Goal: Information Seeking & Learning: Learn about a topic

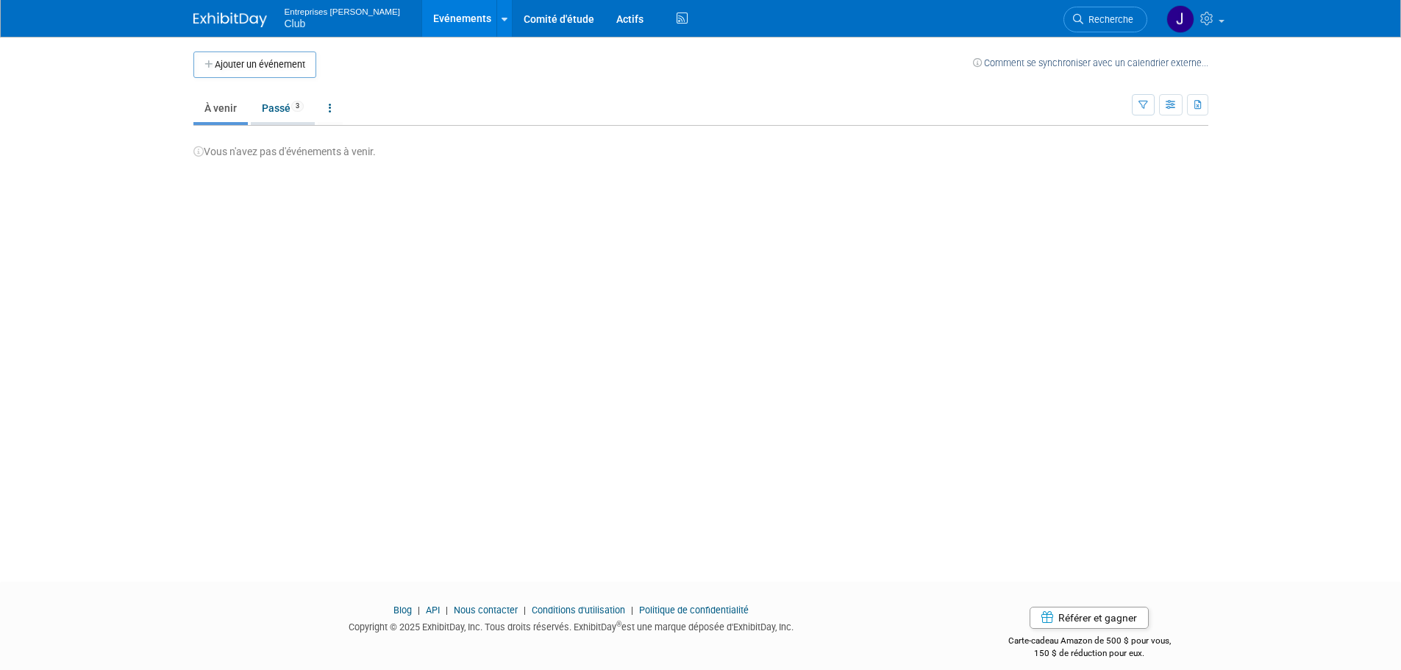
click at [277, 102] on link "Passé 3" at bounding box center [283, 108] width 64 height 28
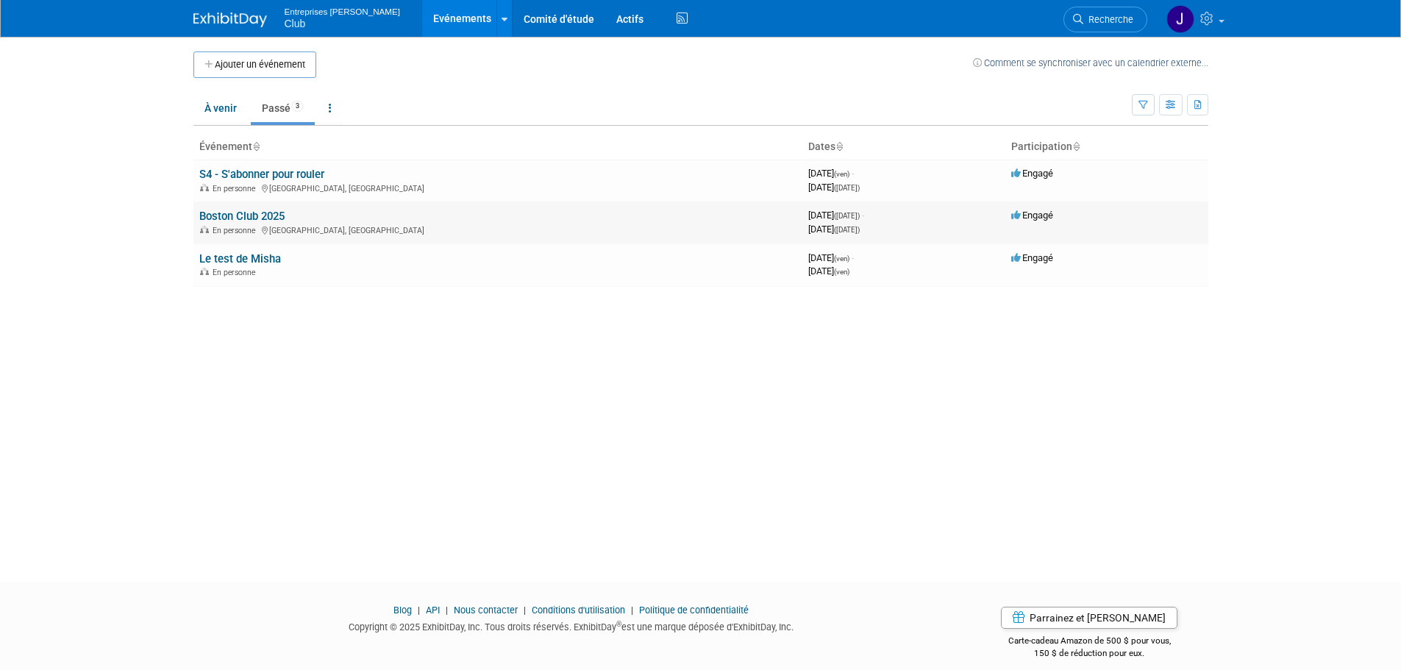
click at [260, 216] on link "Boston Club 2025" at bounding box center [241, 216] width 85 height 13
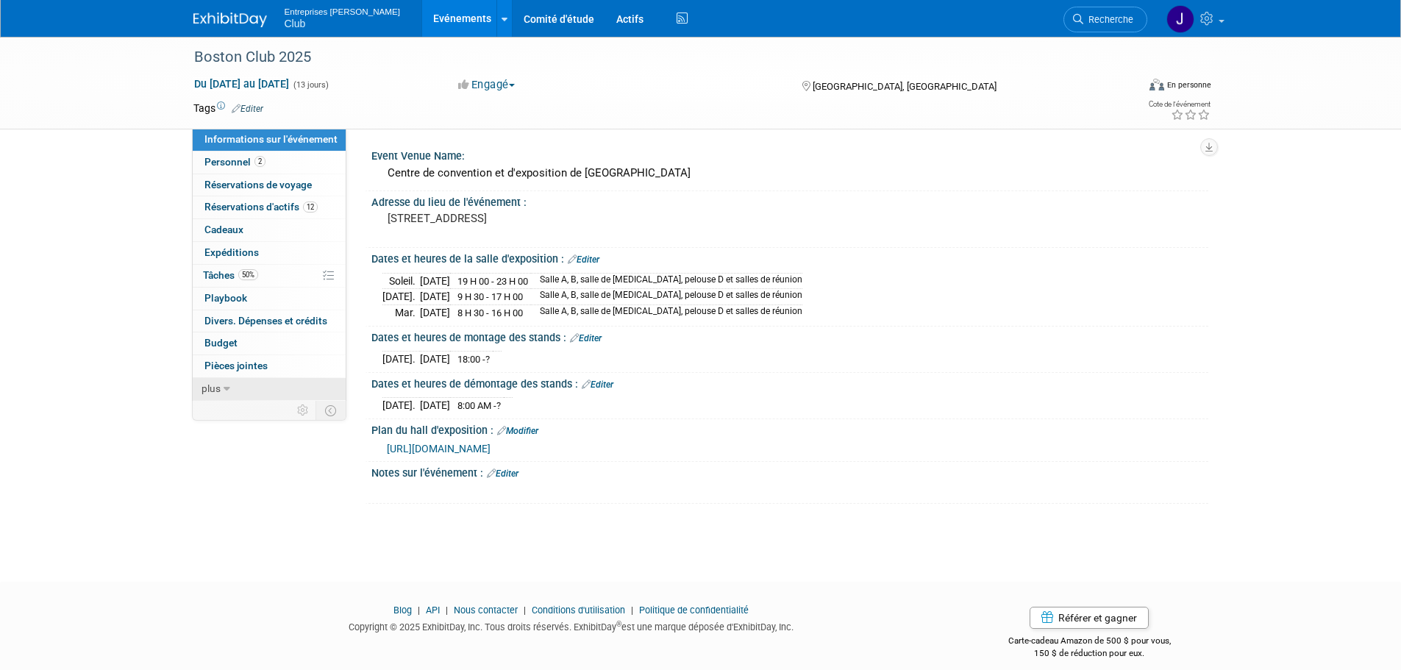
click at [199, 393] on link "plus" at bounding box center [269, 389] width 153 height 22
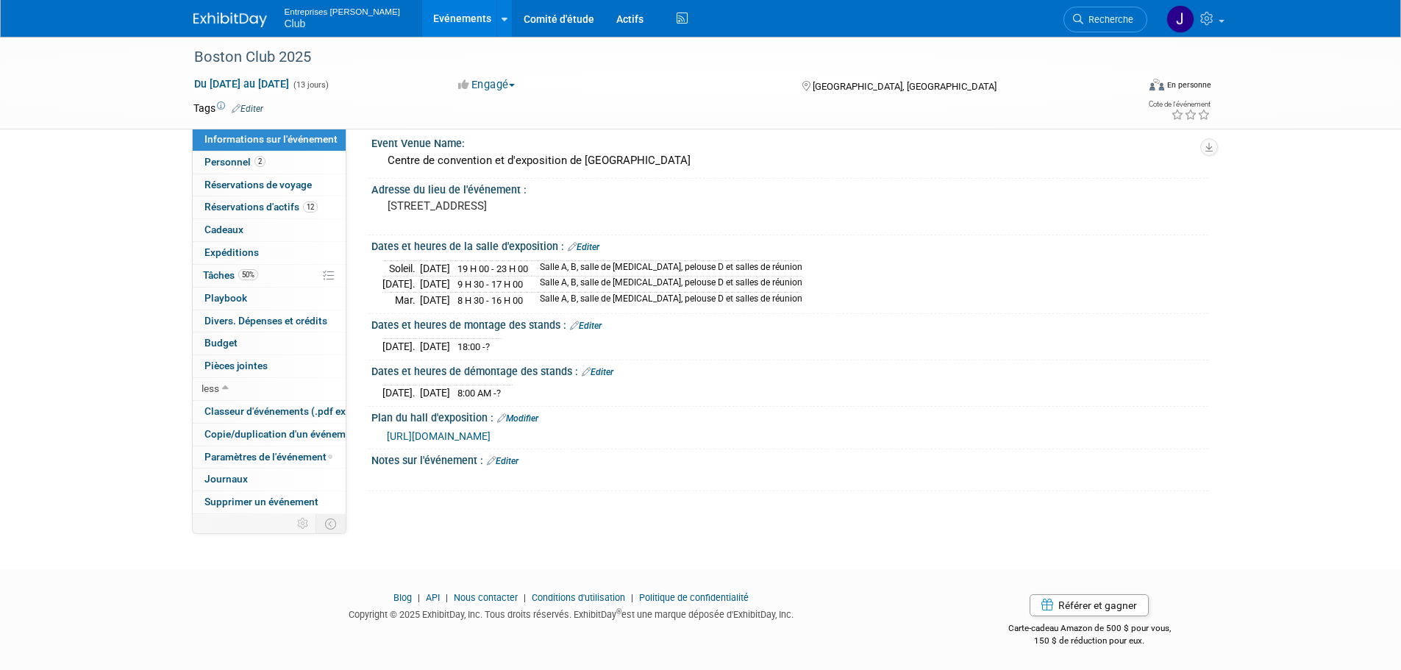
scroll to position [15, 0]
click at [224, 18] on img at bounding box center [230, 20] width 74 height 15
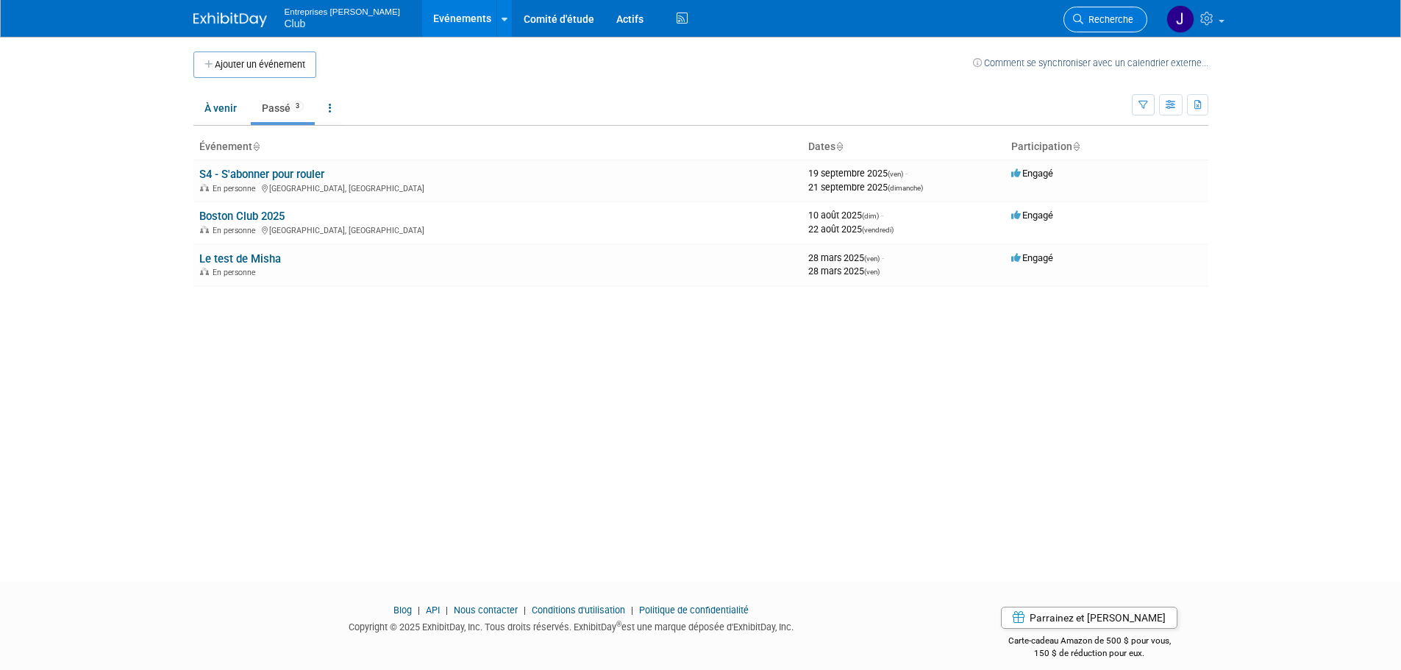
click at [1088, 22] on span "Recherche" at bounding box center [1108, 19] width 50 height 11
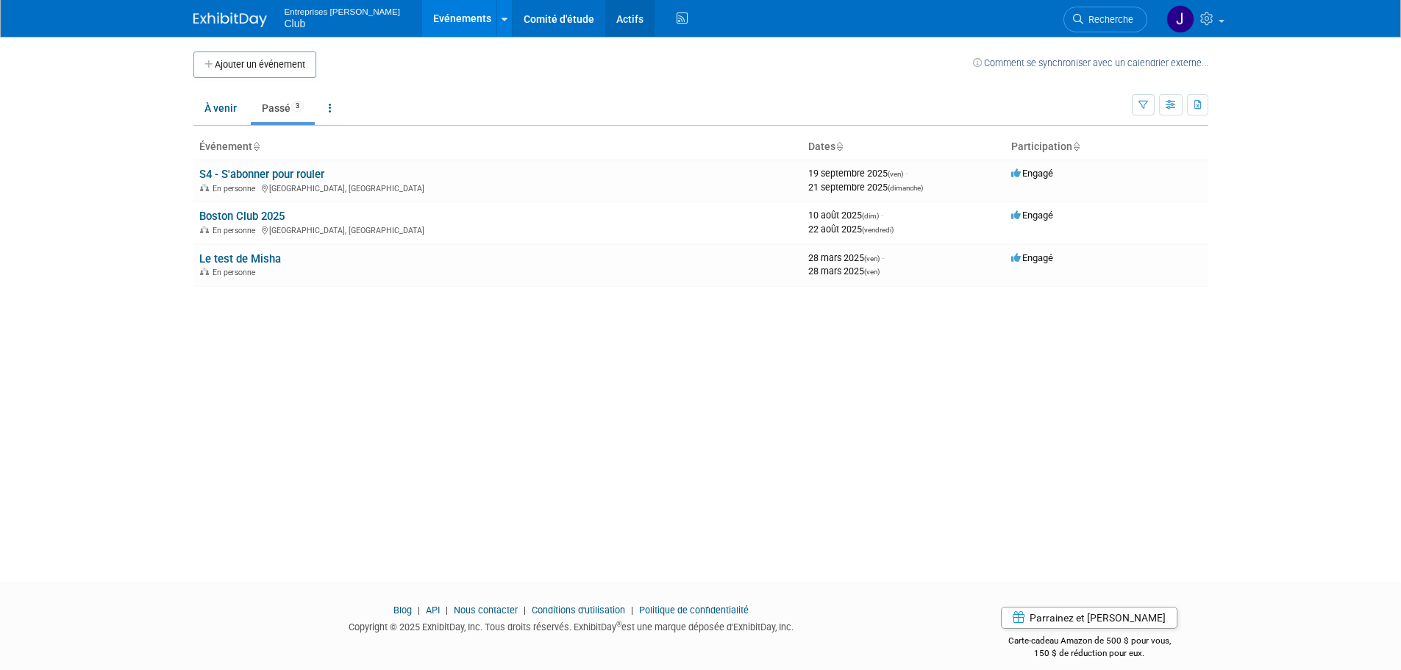
click at [605, 16] on link "Actifs" at bounding box center [629, 18] width 49 height 37
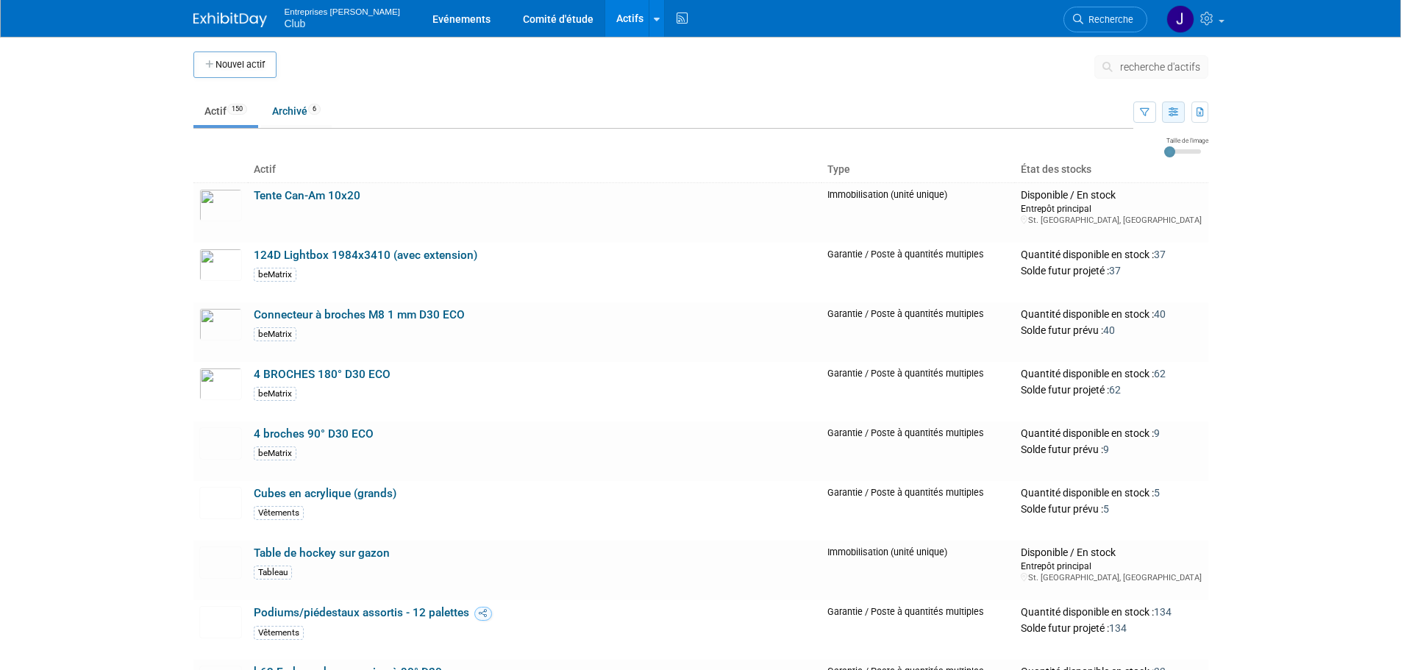
click at [1166, 116] on button "button" at bounding box center [1173, 111] width 23 height 21
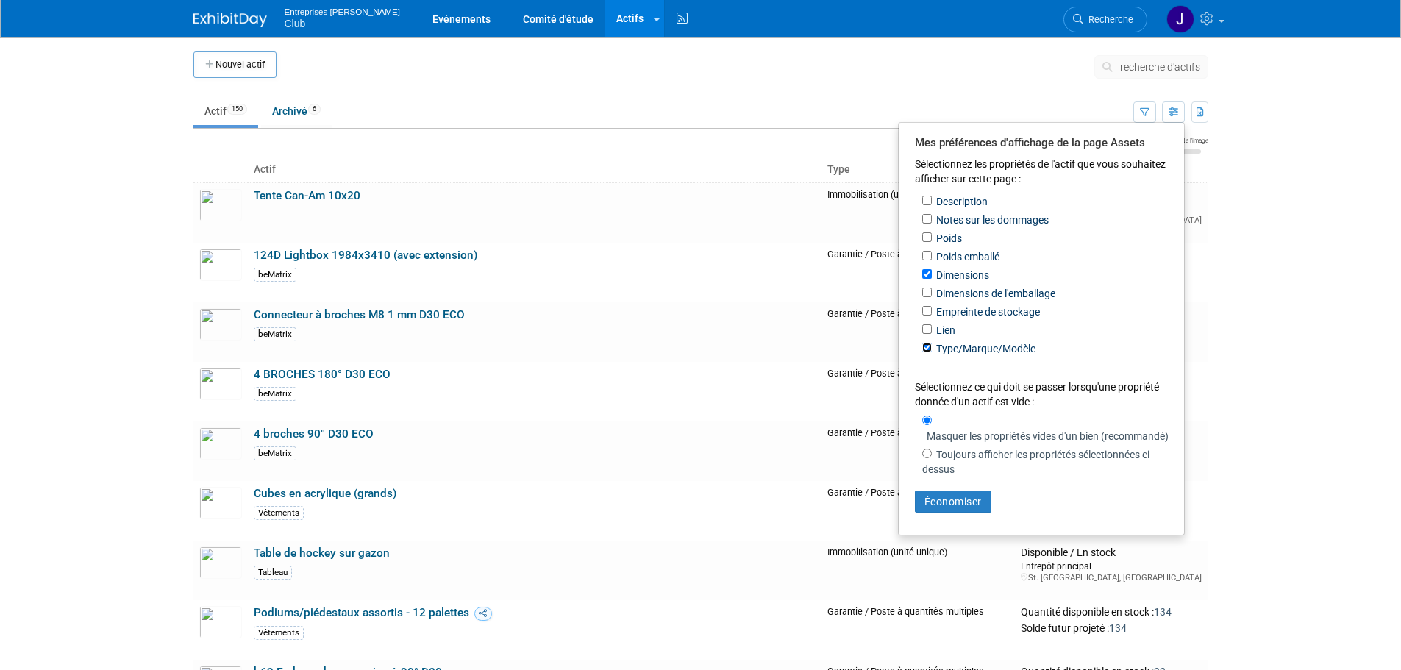
click at [929, 352] on input "Type/Marque/Modèle" at bounding box center [927, 348] width 10 height 10
checkbox input "false"
click at [927, 277] on input "Dimensions" at bounding box center [927, 274] width 10 height 10
checkbox input "false"
click at [980, 513] on button "Économiser" at bounding box center [953, 501] width 76 height 22
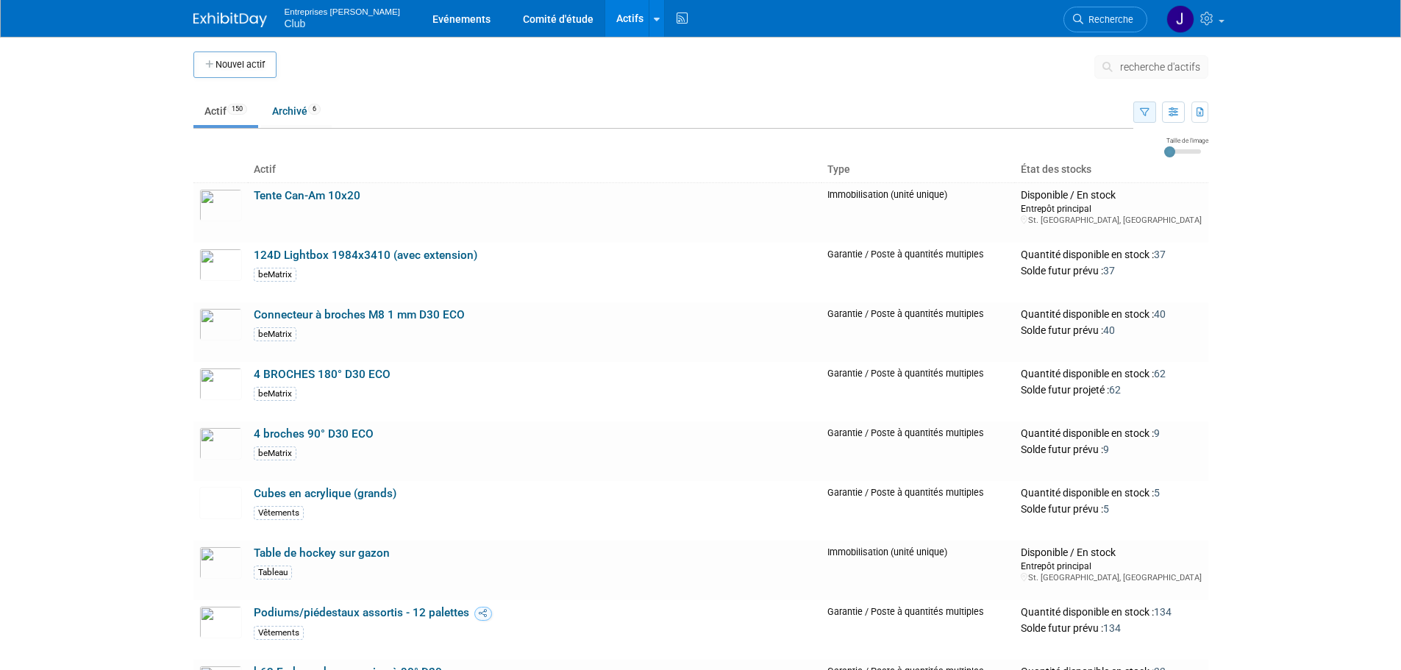
click at [1147, 110] on icon "button" at bounding box center [1145, 113] width 10 height 10
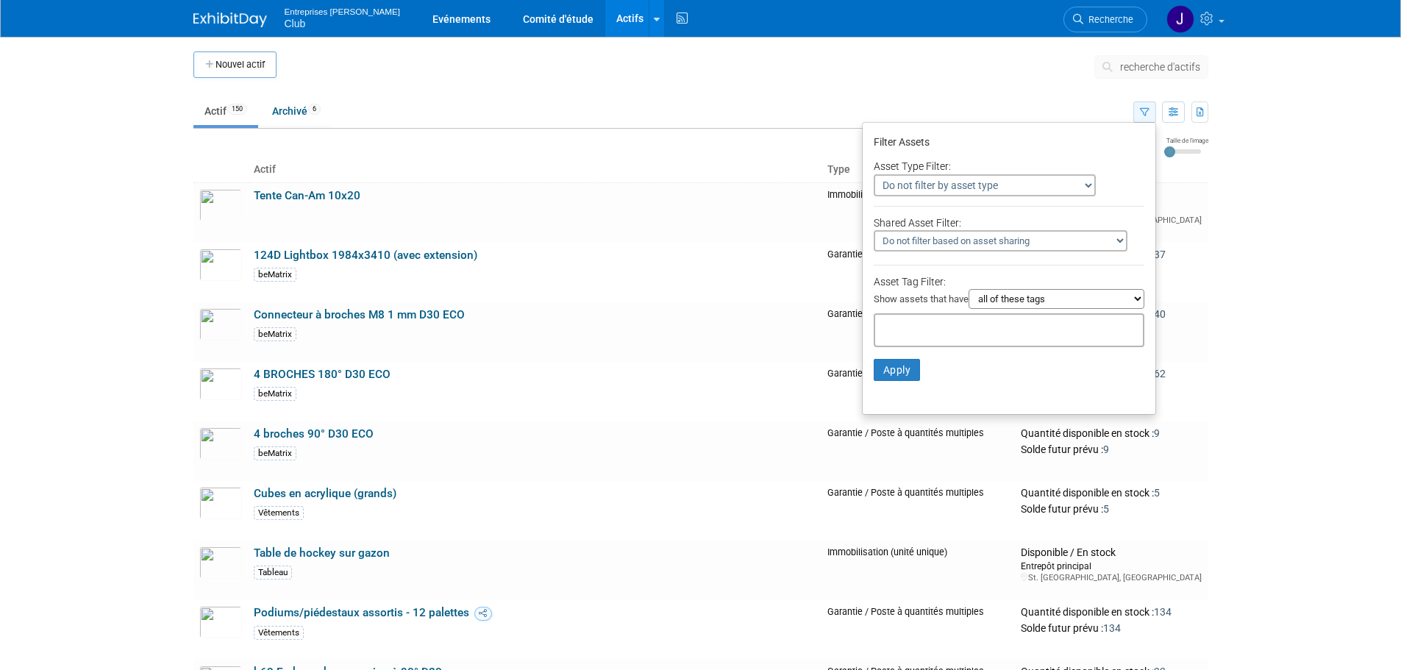
select select "2"
select select "only"
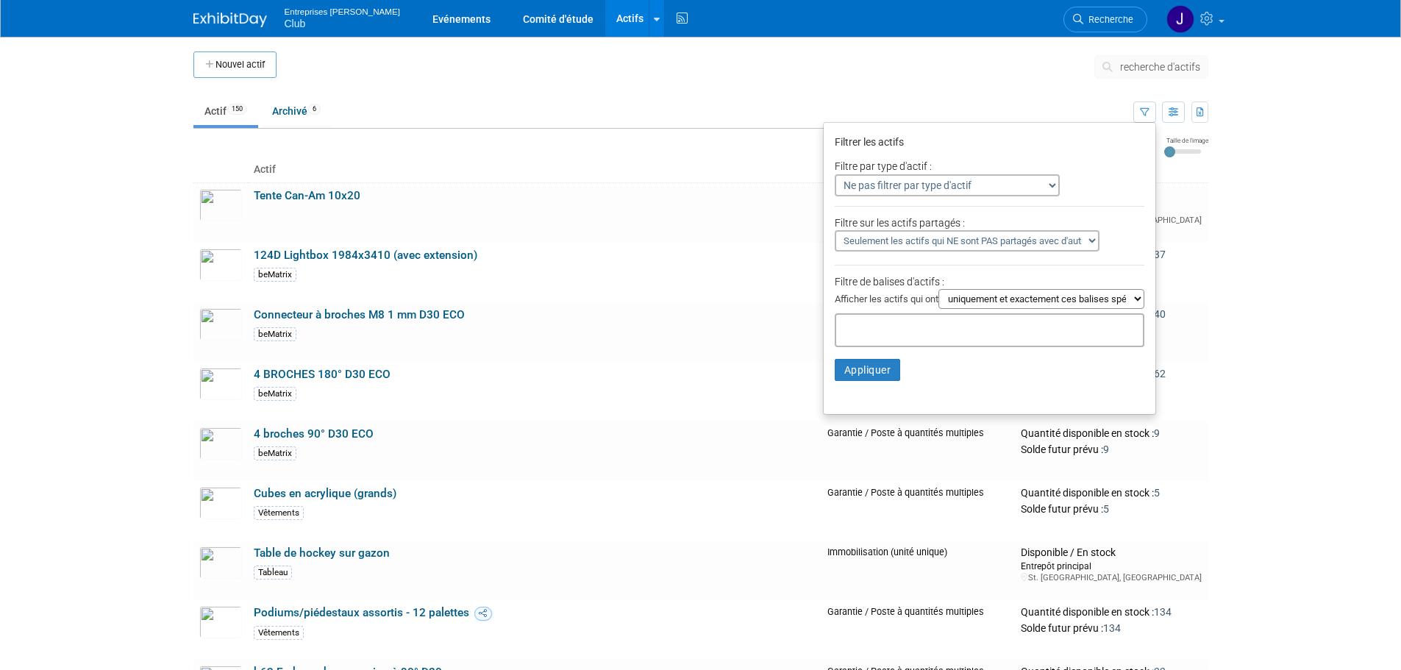
click at [930, 338] on div at bounding box center [990, 330] width 310 height 34
type input "blocker"
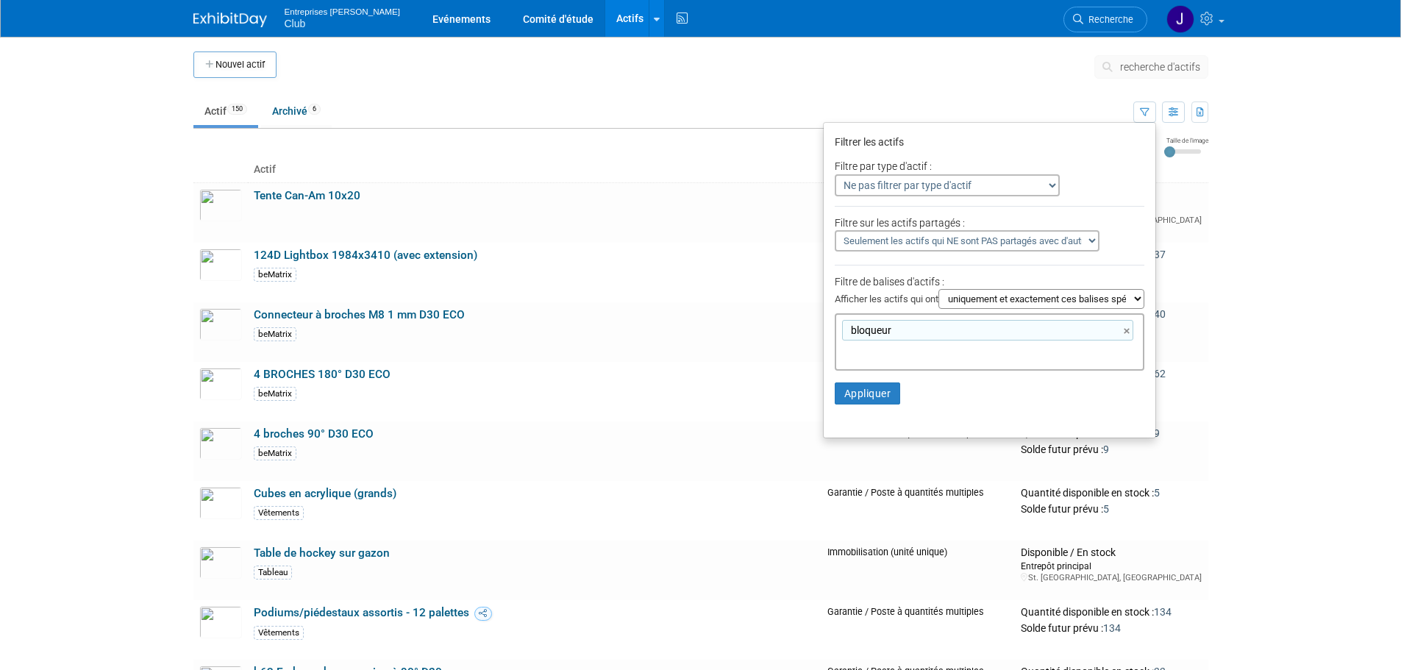
click at [903, 338] on div "bloqueur ×" at bounding box center [987, 330] width 291 height 21
type input "blocker"
click at [907, 331] on div "bloqueur ×" at bounding box center [987, 330] width 291 height 21
click at [1124, 334] on link "×" at bounding box center [1129, 331] width 10 height 17
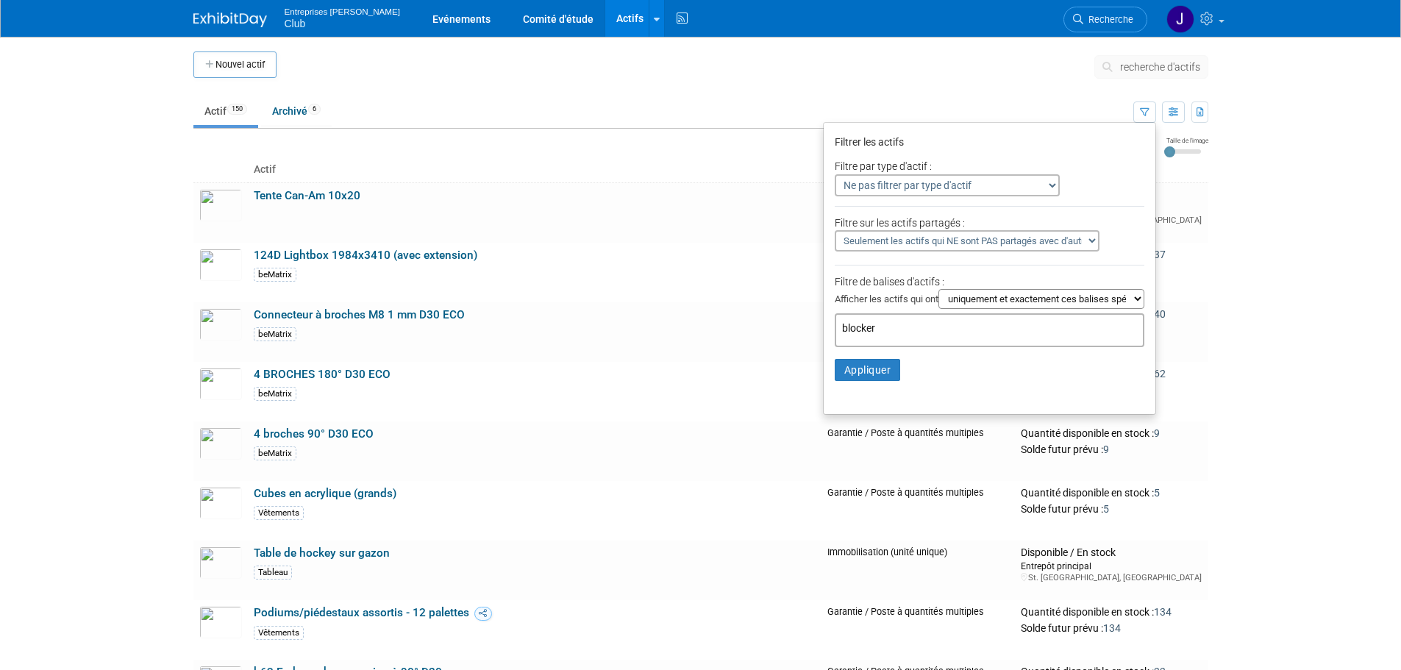
type input "blocker"
click at [843, 382] on li "Appliquer Clear Filters" at bounding box center [990, 370] width 332 height 44
click at [852, 368] on button "Appliquer" at bounding box center [868, 370] width 66 height 22
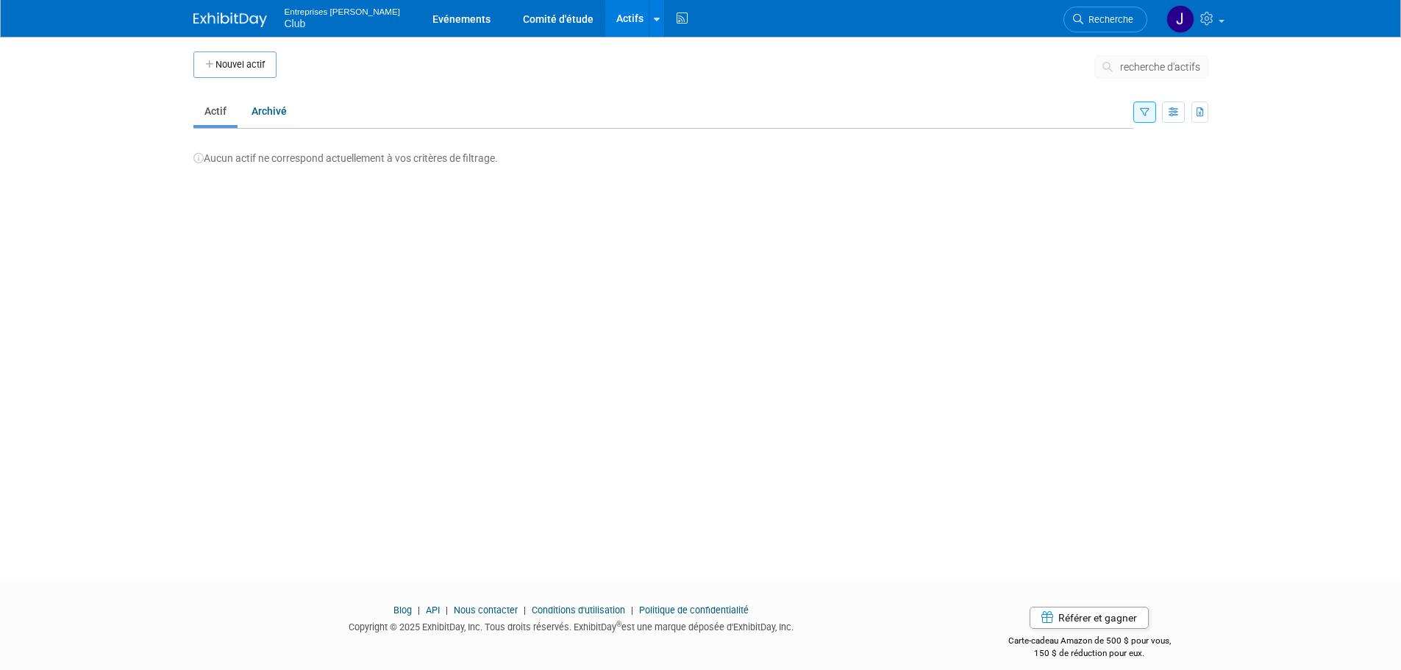
click at [1137, 65] on span "recherche d'actifs" at bounding box center [1160, 67] width 80 height 12
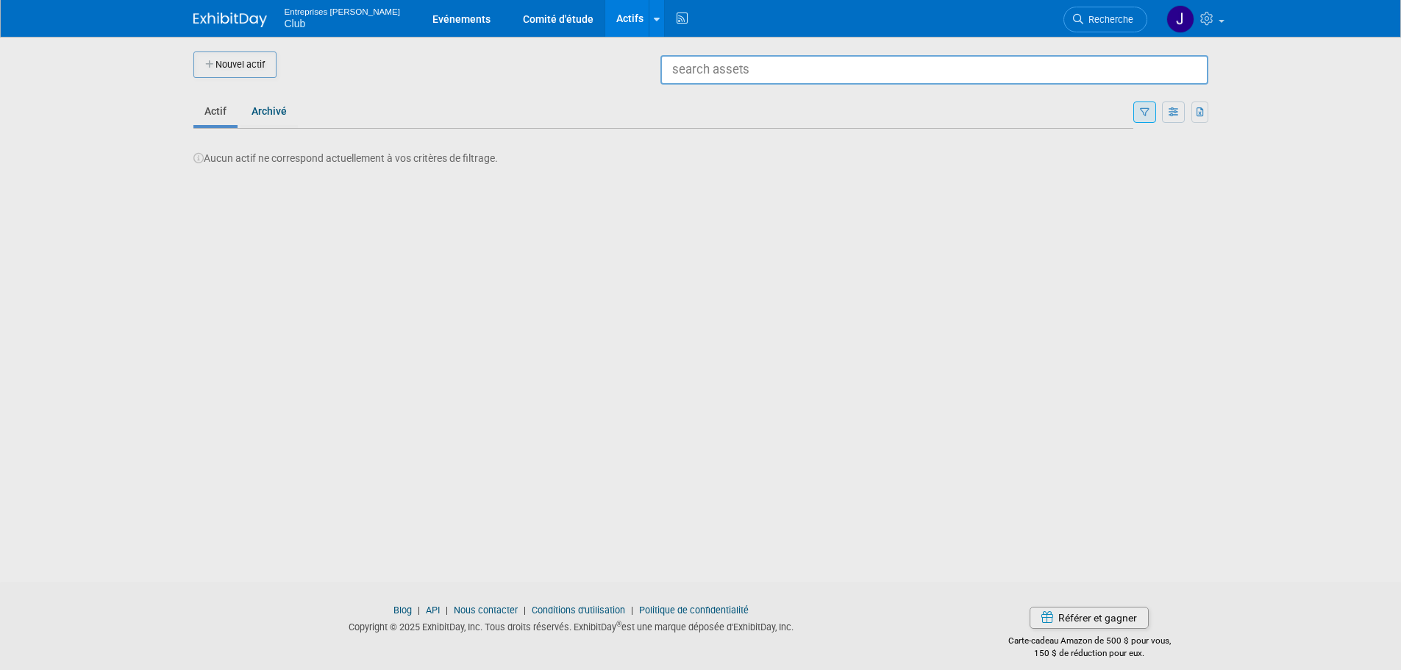
click at [701, 118] on div at bounding box center [701, 335] width 0 height 670
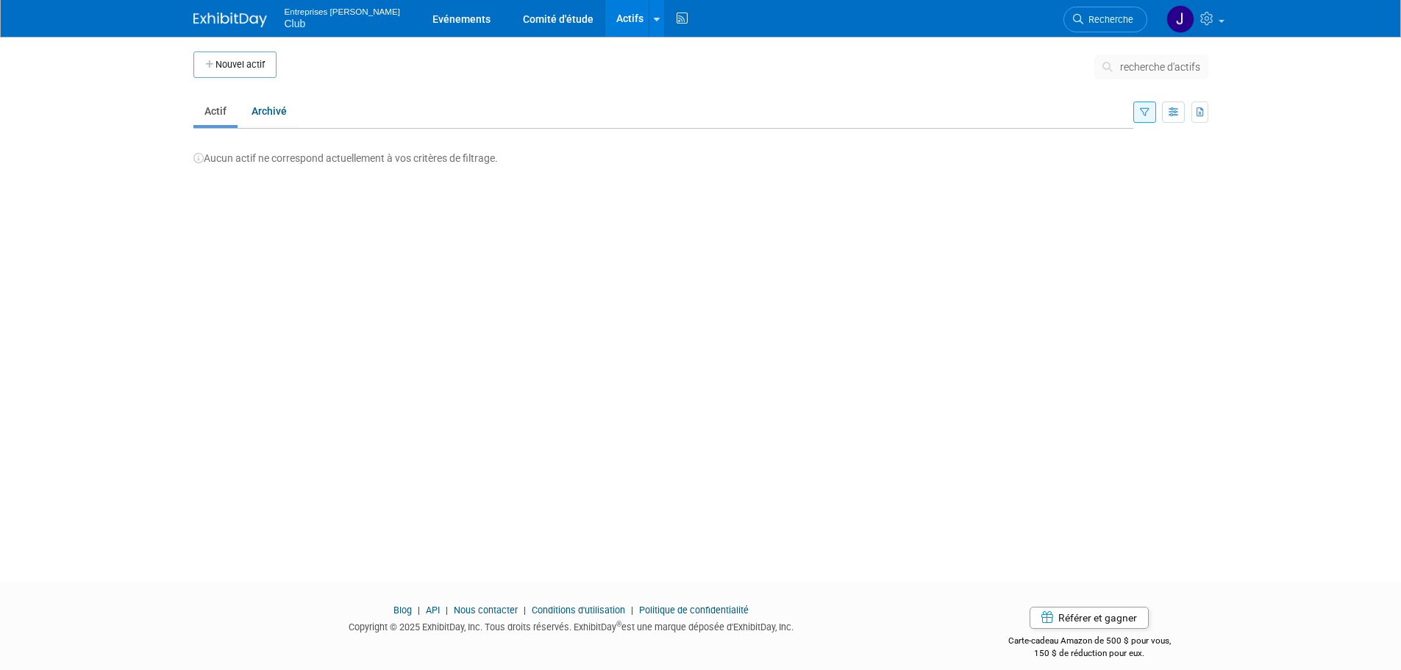
click at [1137, 118] on button "button" at bounding box center [1144, 111] width 23 height 21
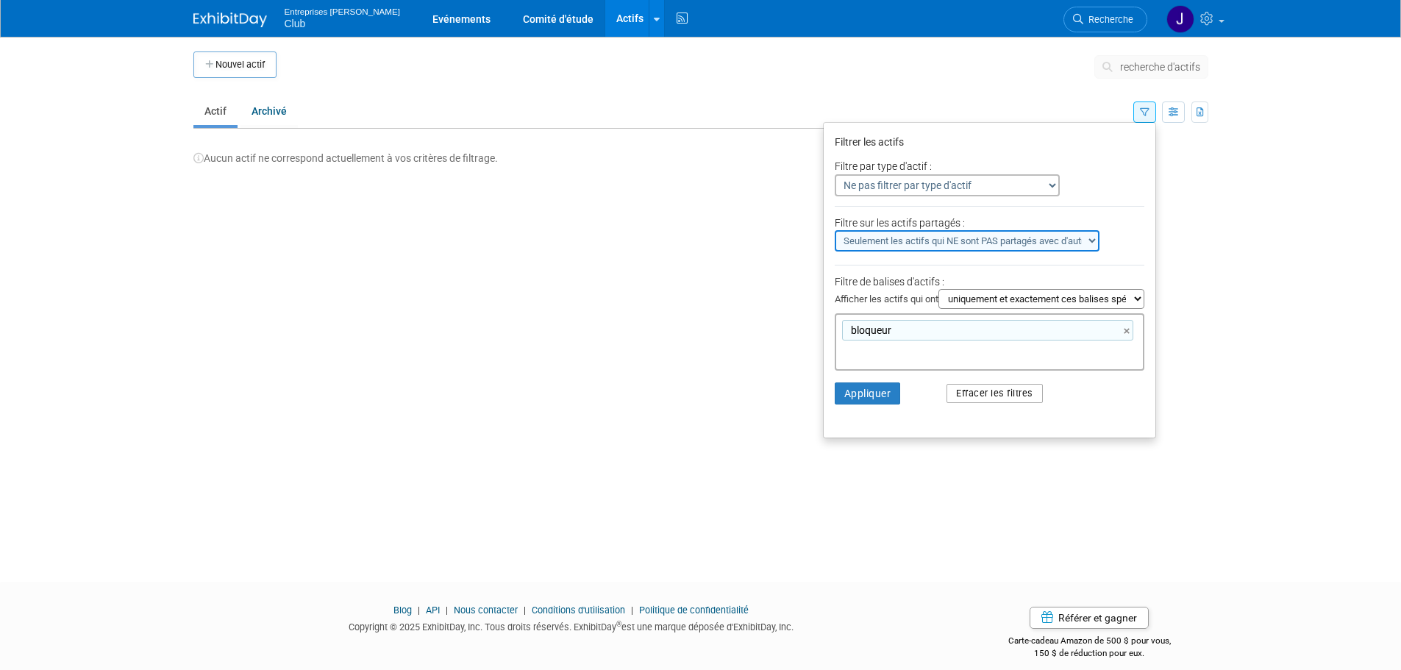
click at [986, 396] on button "Effacer les filtres" at bounding box center [994, 393] width 96 height 19
select select "0"
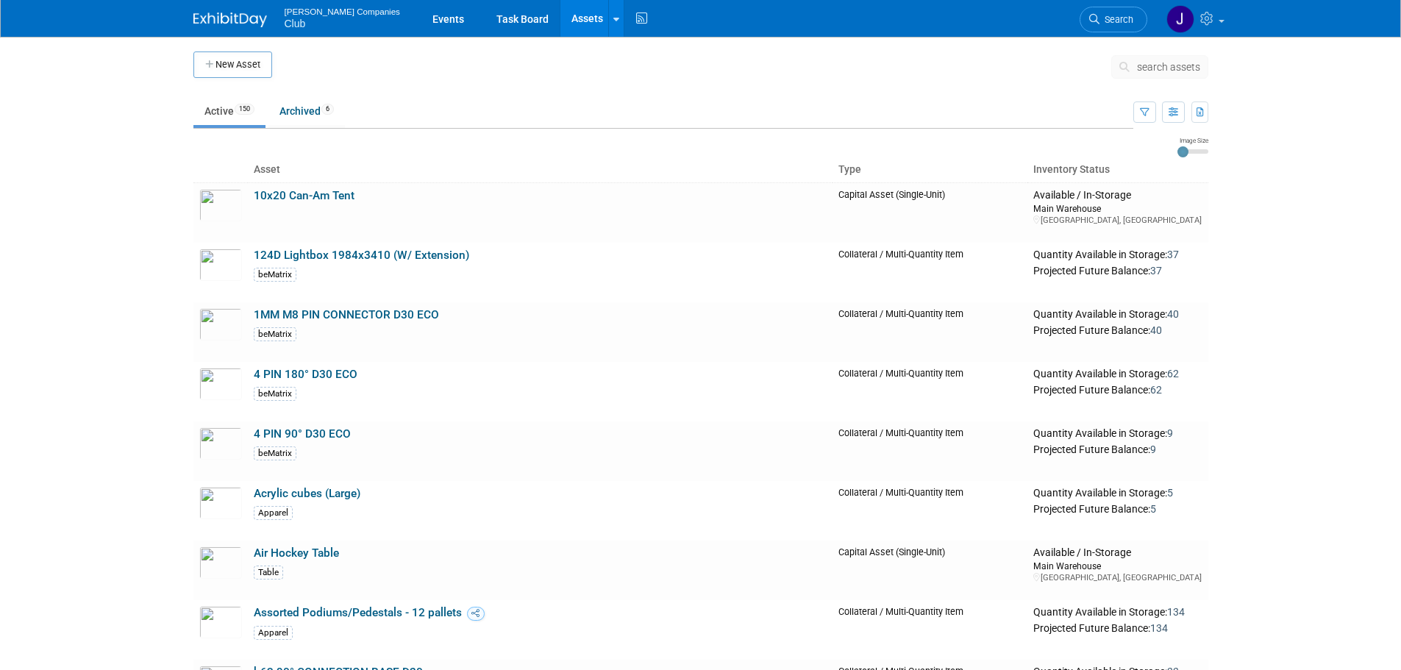
click at [1172, 70] on span "search assets" at bounding box center [1168, 67] width 63 height 12
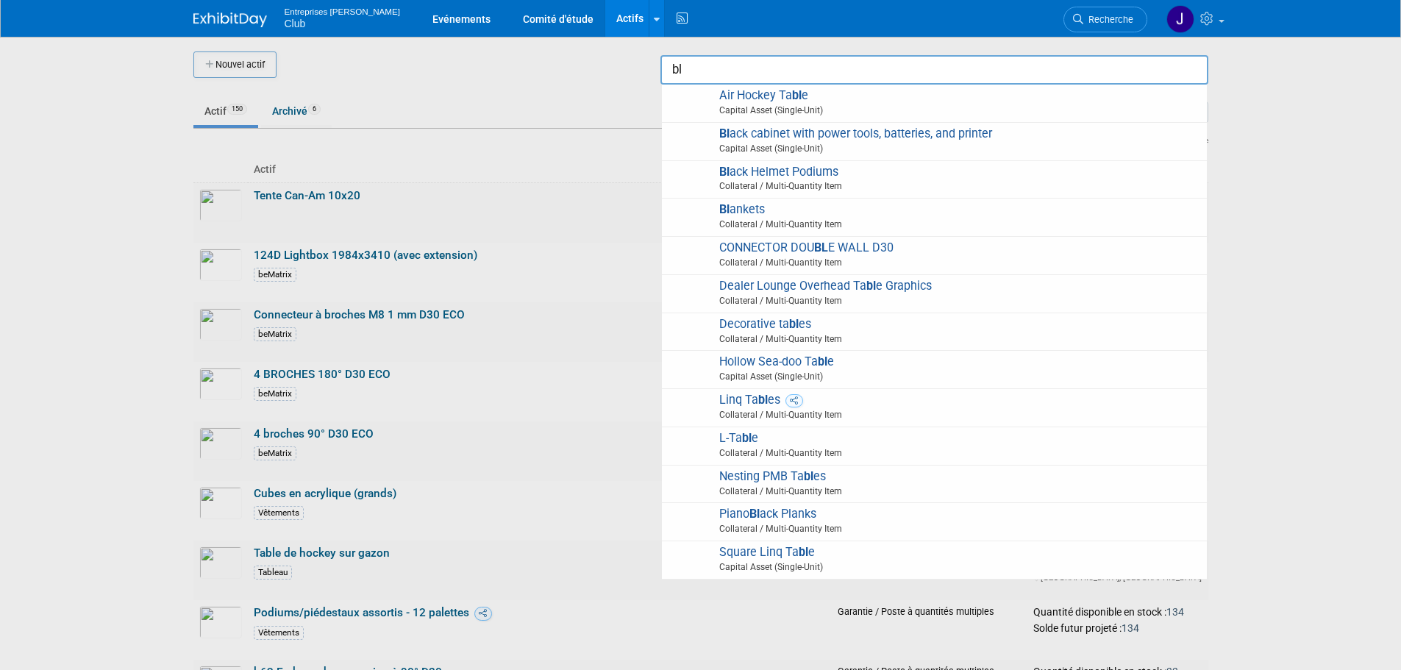
type input "b"
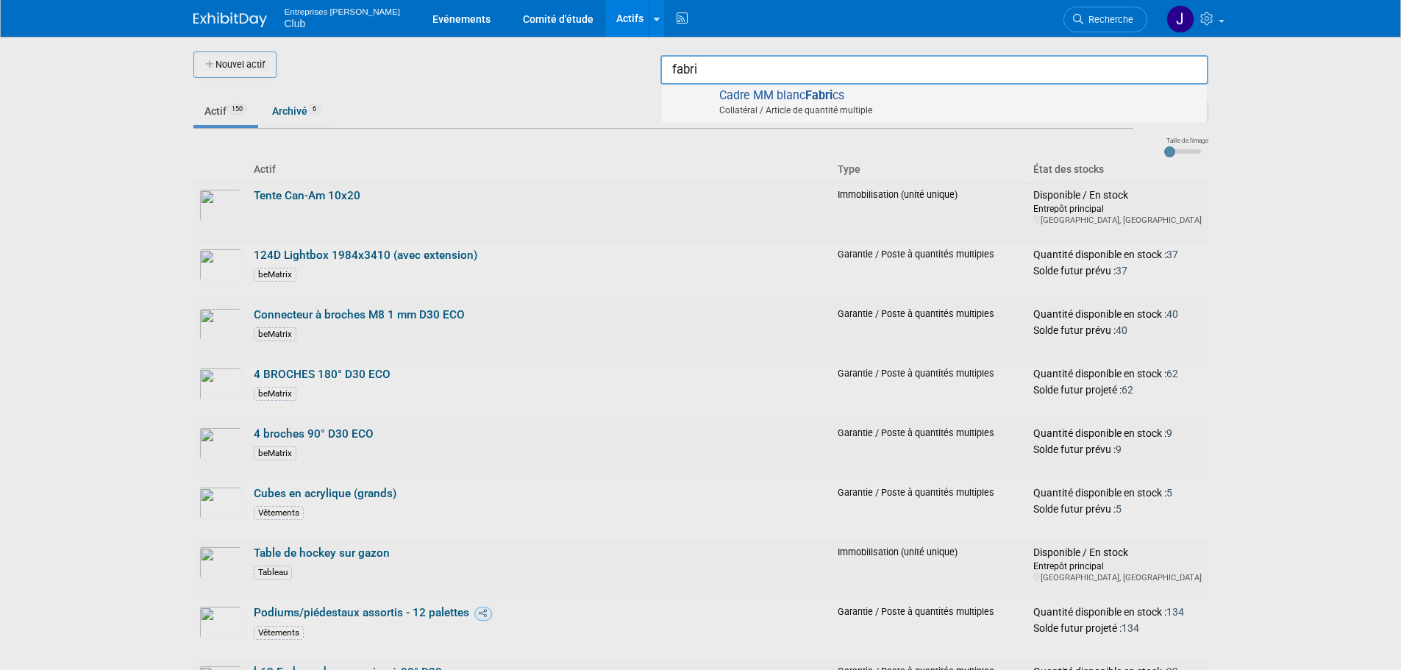
click at [701, 93] on img at bounding box center [690, 104] width 43 height 32
type input "White MM Frame Fabrics"
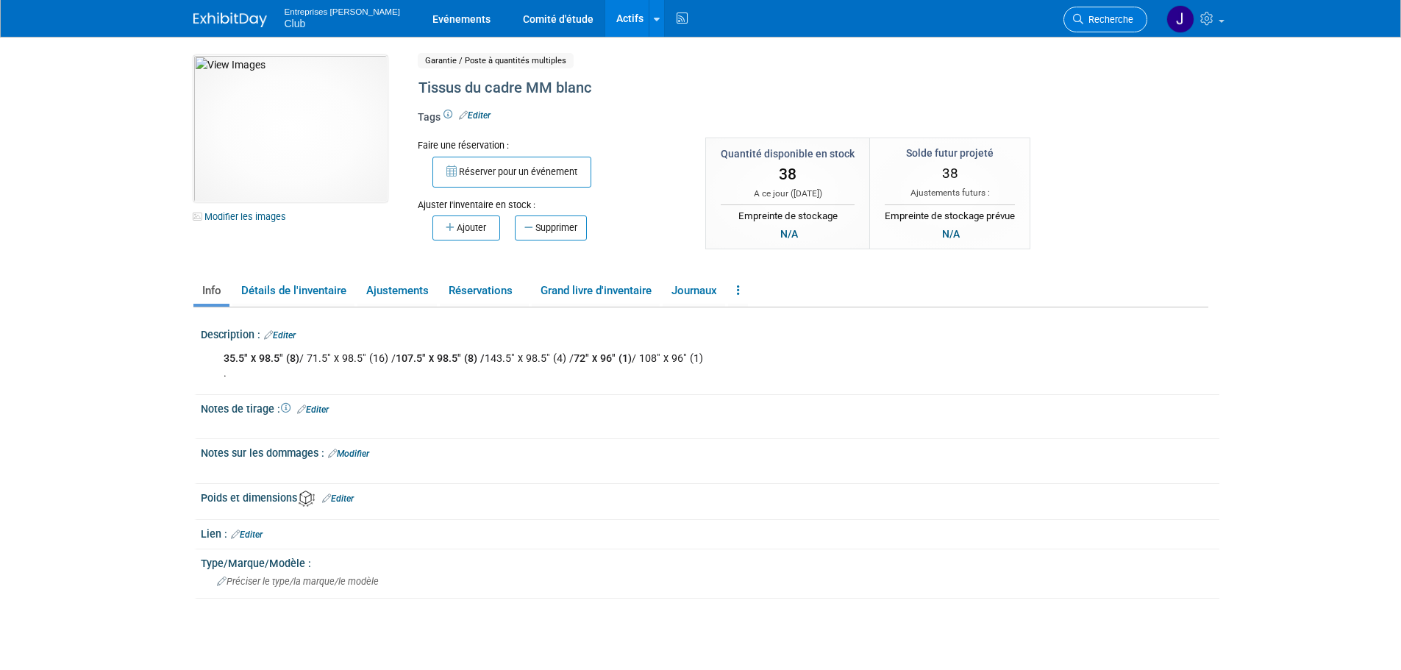
click at [1122, 21] on span "Recherche" at bounding box center [1108, 19] width 50 height 11
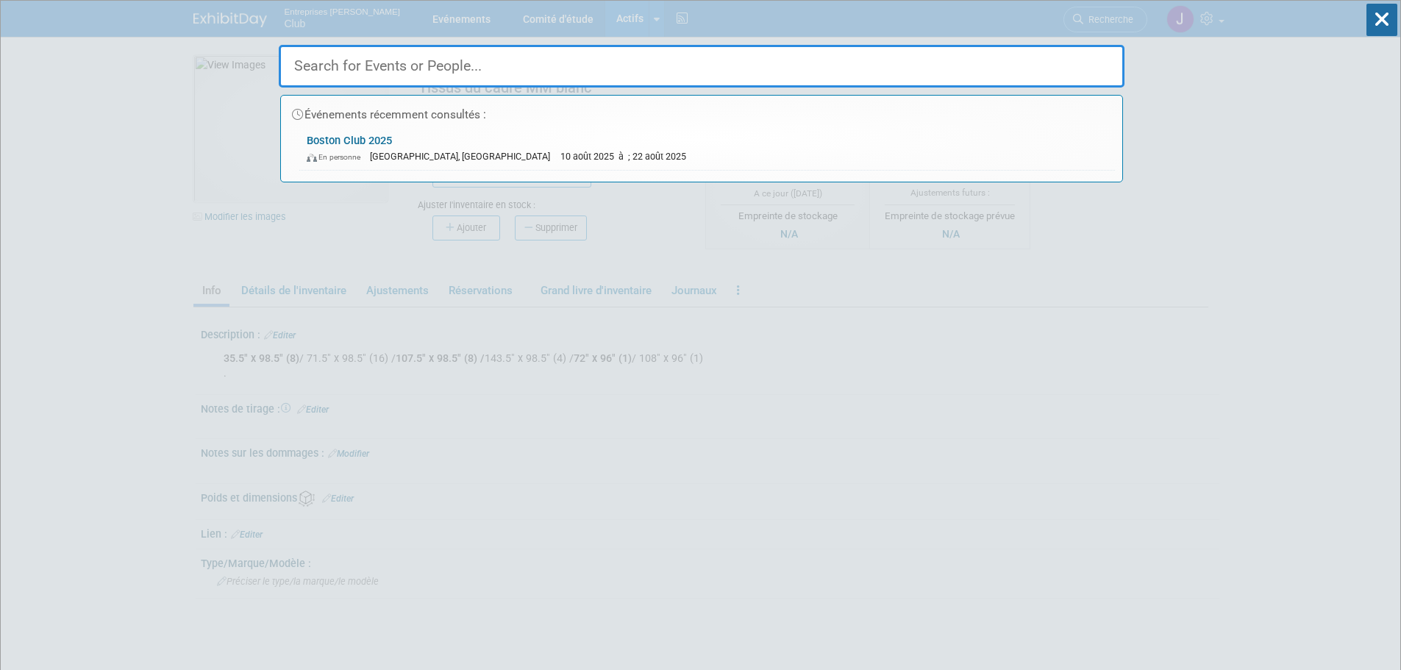
click at [398, 68] on input "text" at bounding box center [702, 66] width 846 height 43
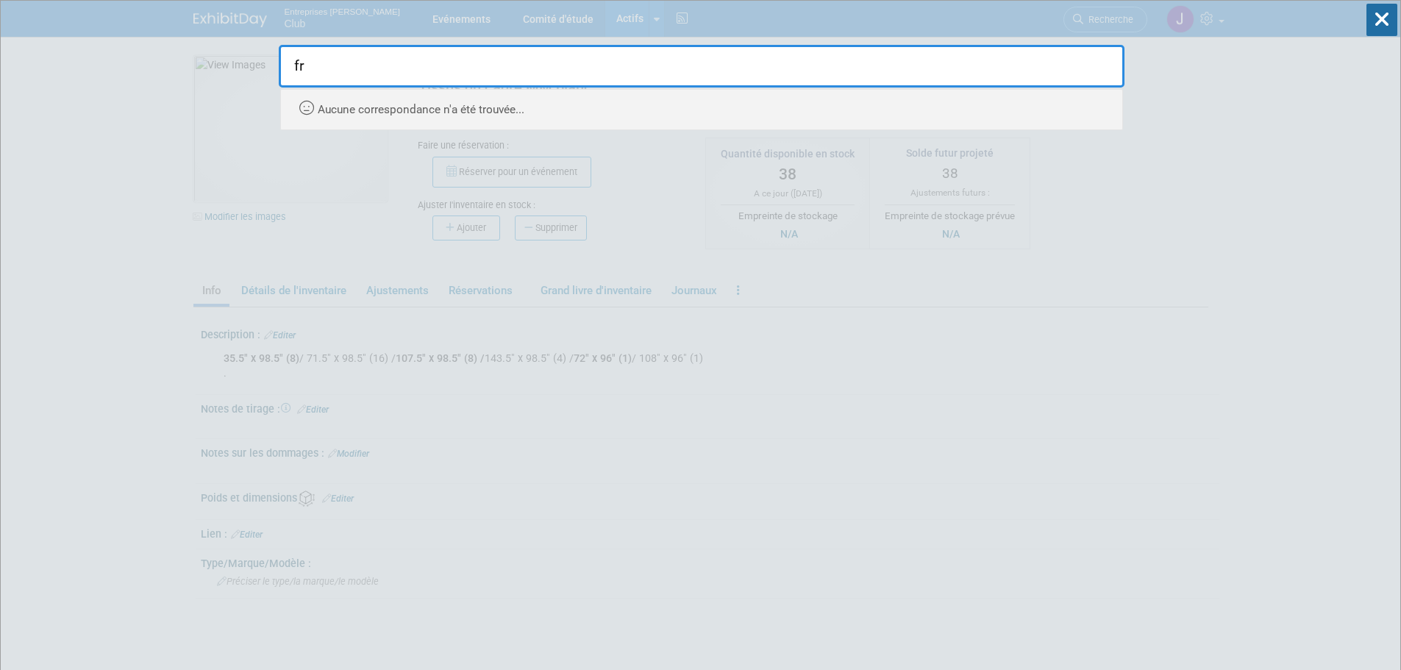
type input "f"
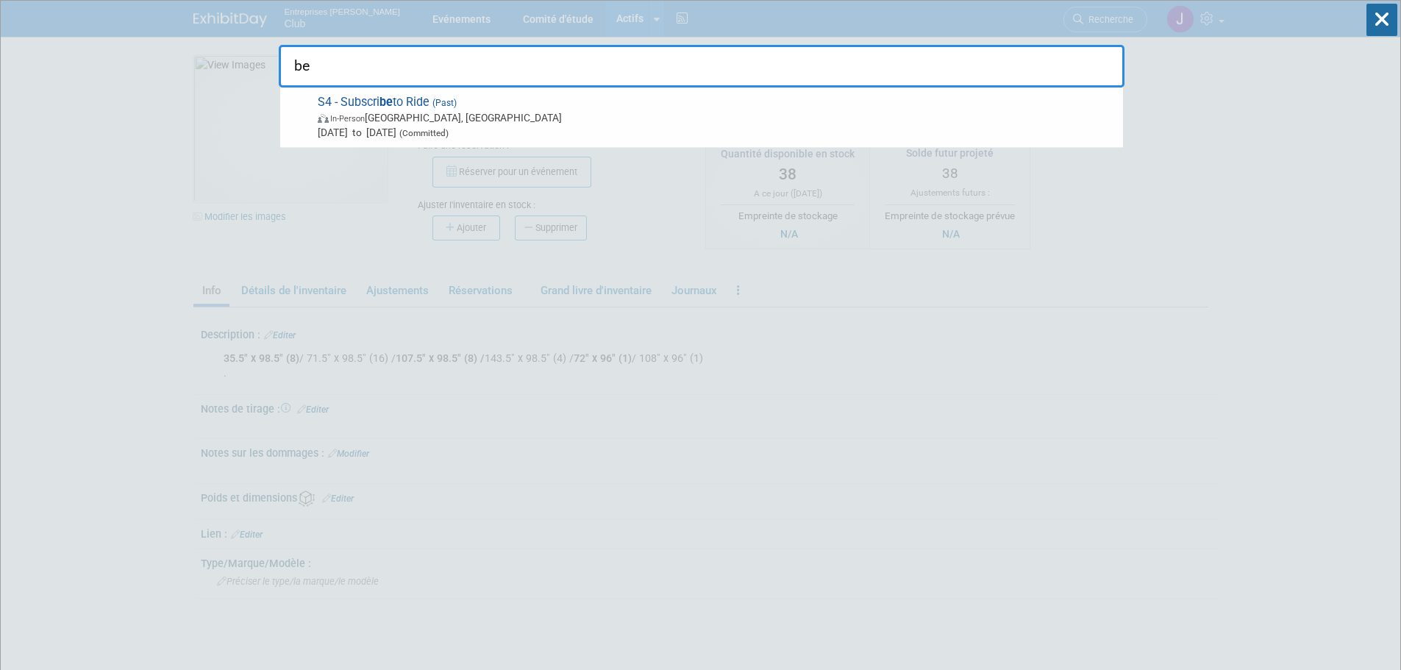
type input "b"
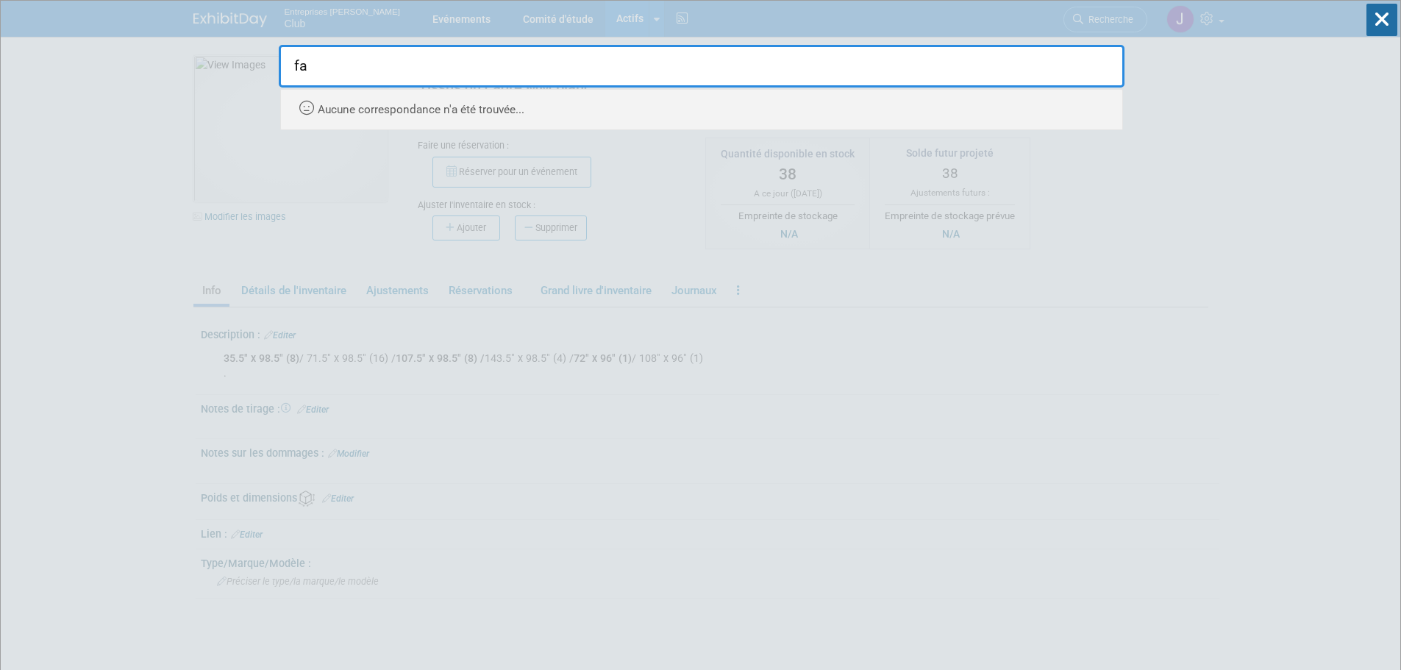
type input "f"
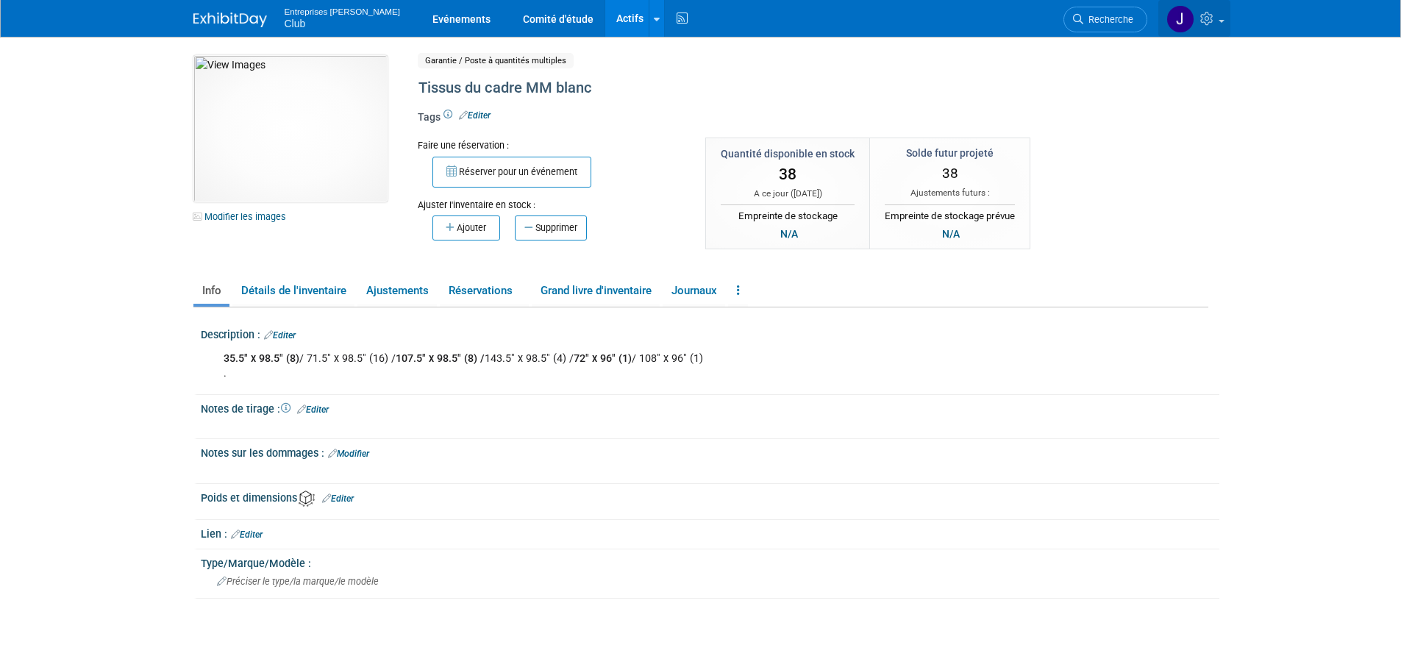
click at [1205, 11] on link at bounding box center [1194, 18] width 72 height 37
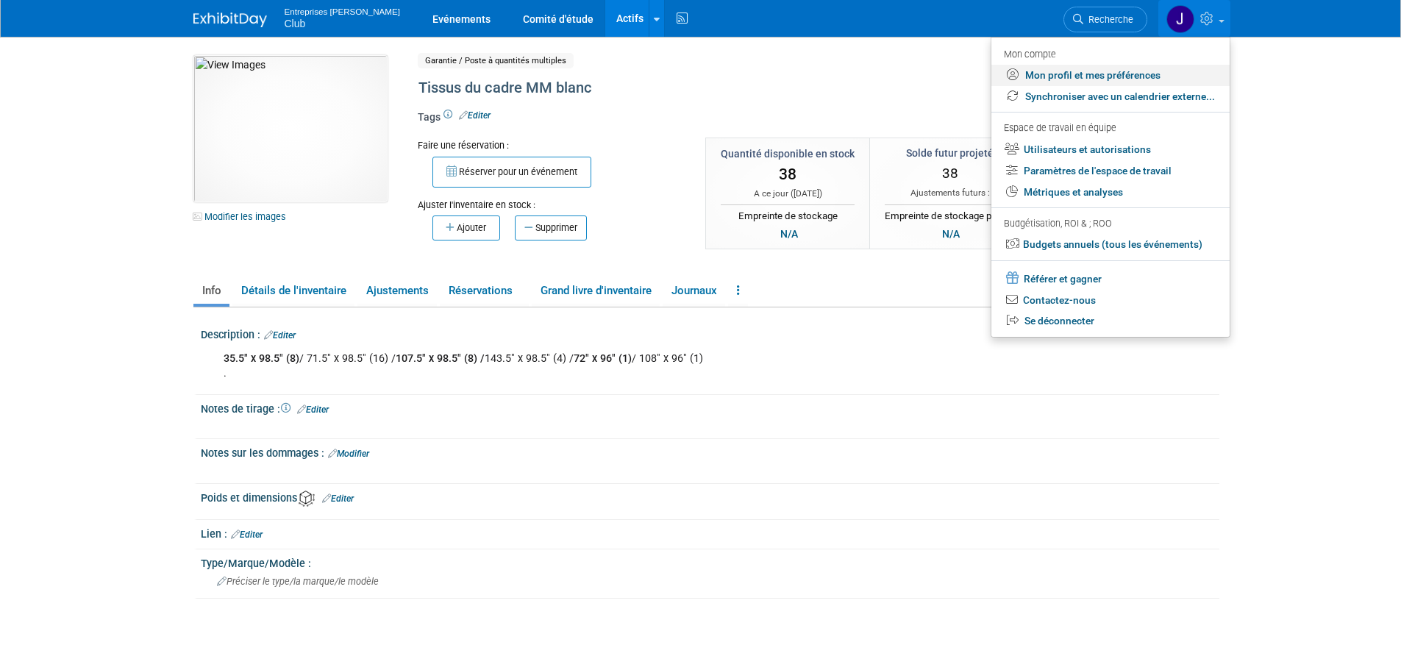
click at [1146, 72] on link "Mon profil et mes préférences" at bounding box center [1110, 75] width 238 height 21
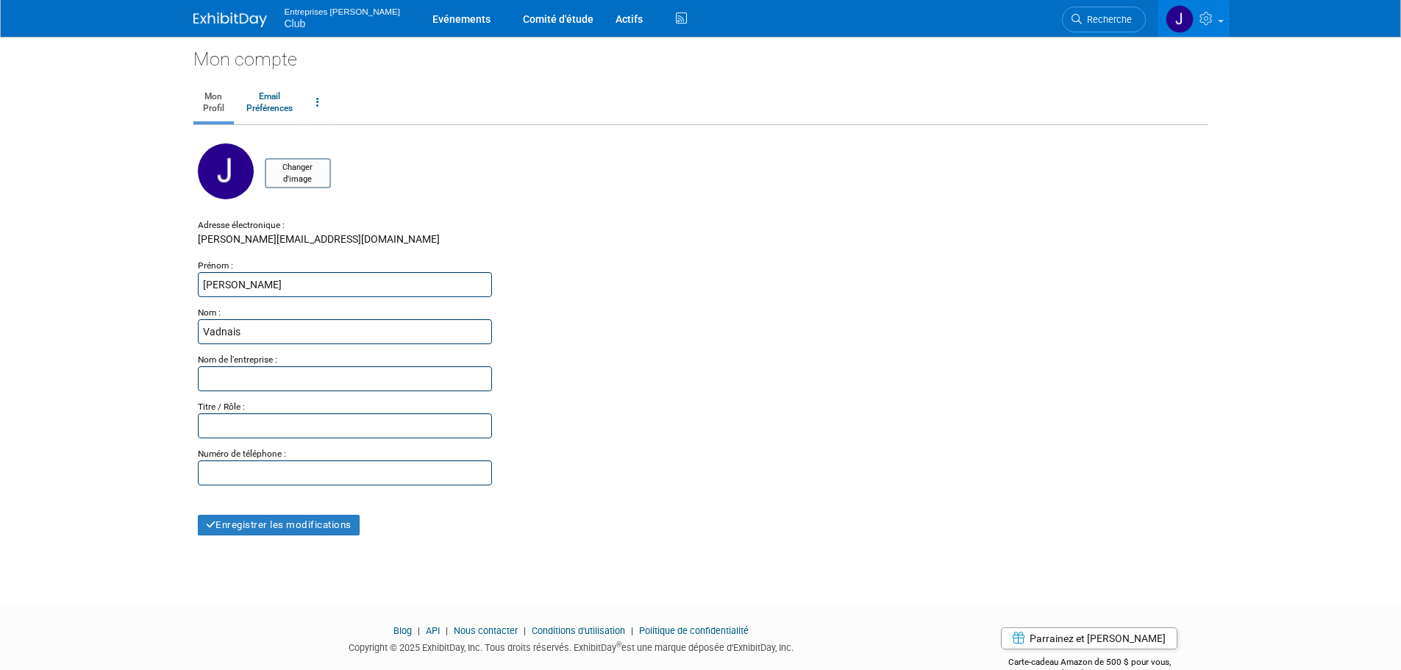
click at [1210, 19] on icon at bounding box center [1207, 18] width 17 height 13
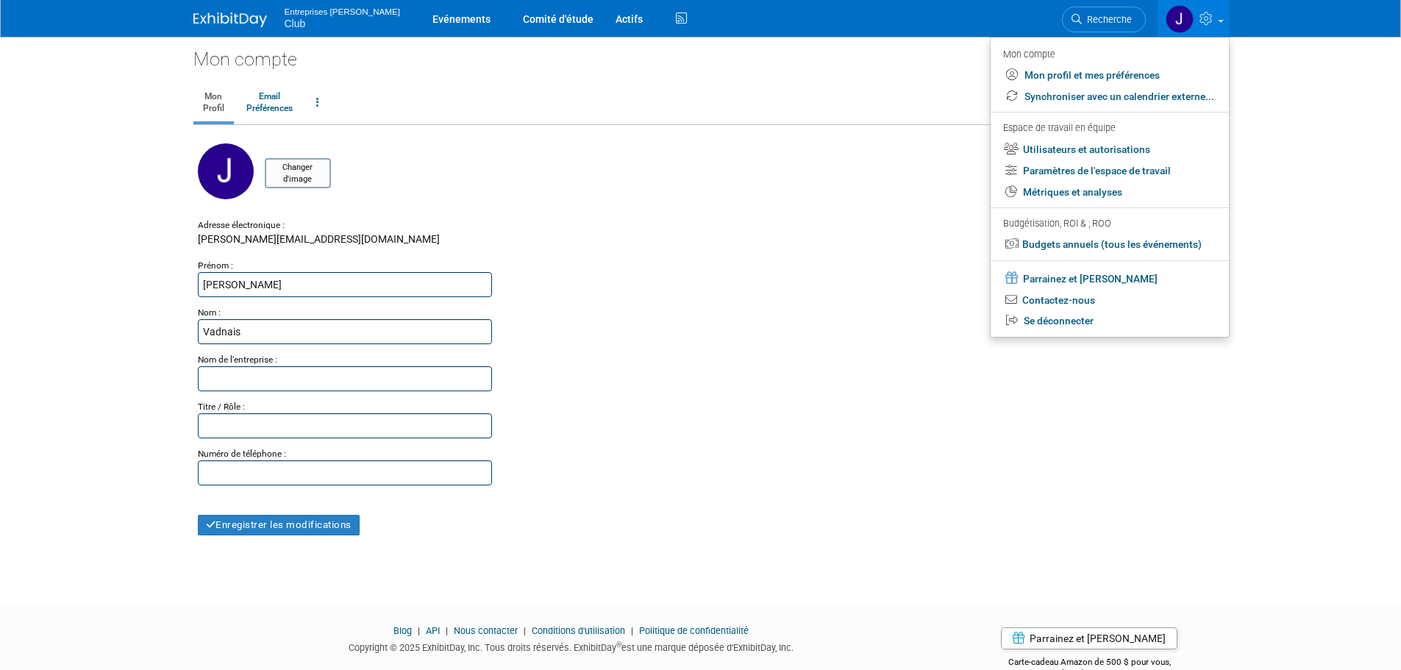
click at [240, 17] on img at bounding box center [230, 20] width 74 height 15
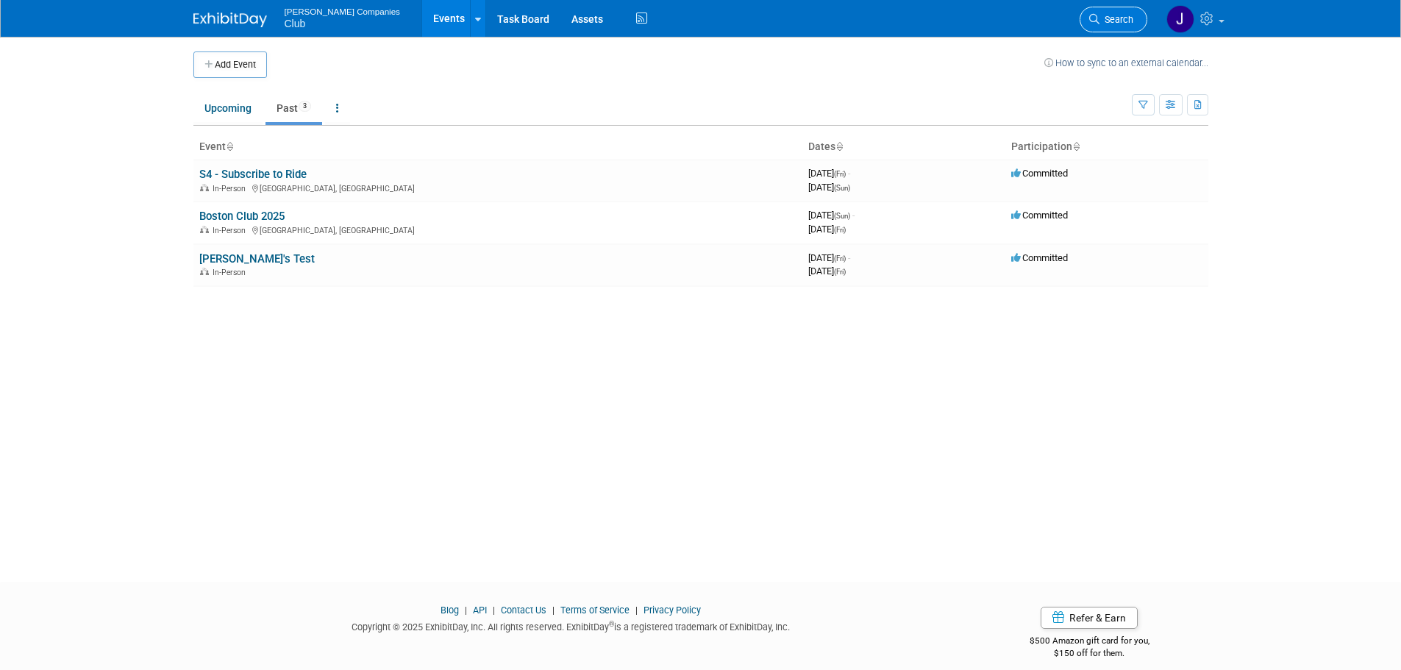
click at [1117, 19] on span "Search" at bounding box center [1116, 19] width 34 height 11
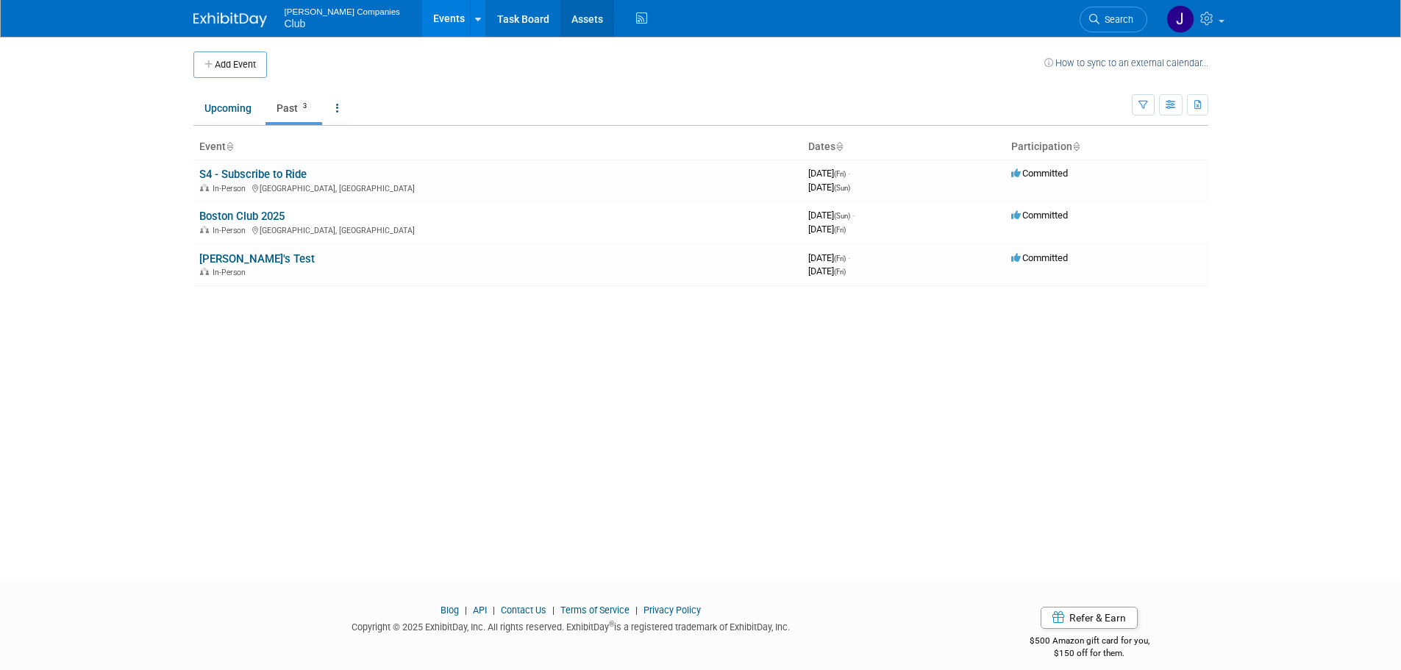
click at [560, 21] on link "Assets" at bounding box center [587, 18] width 54 height 37
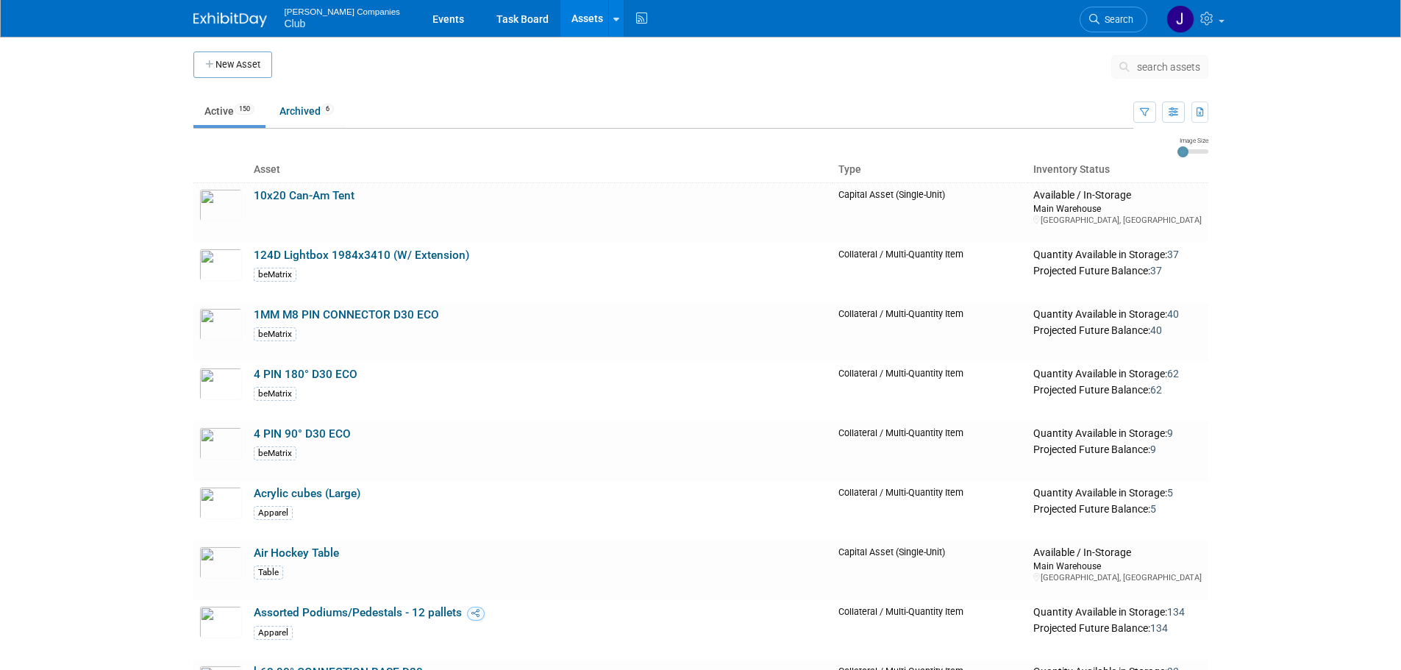
click at [1183, 71] on span "search assets" at bounding box center [1168, 67] width 63 height 12
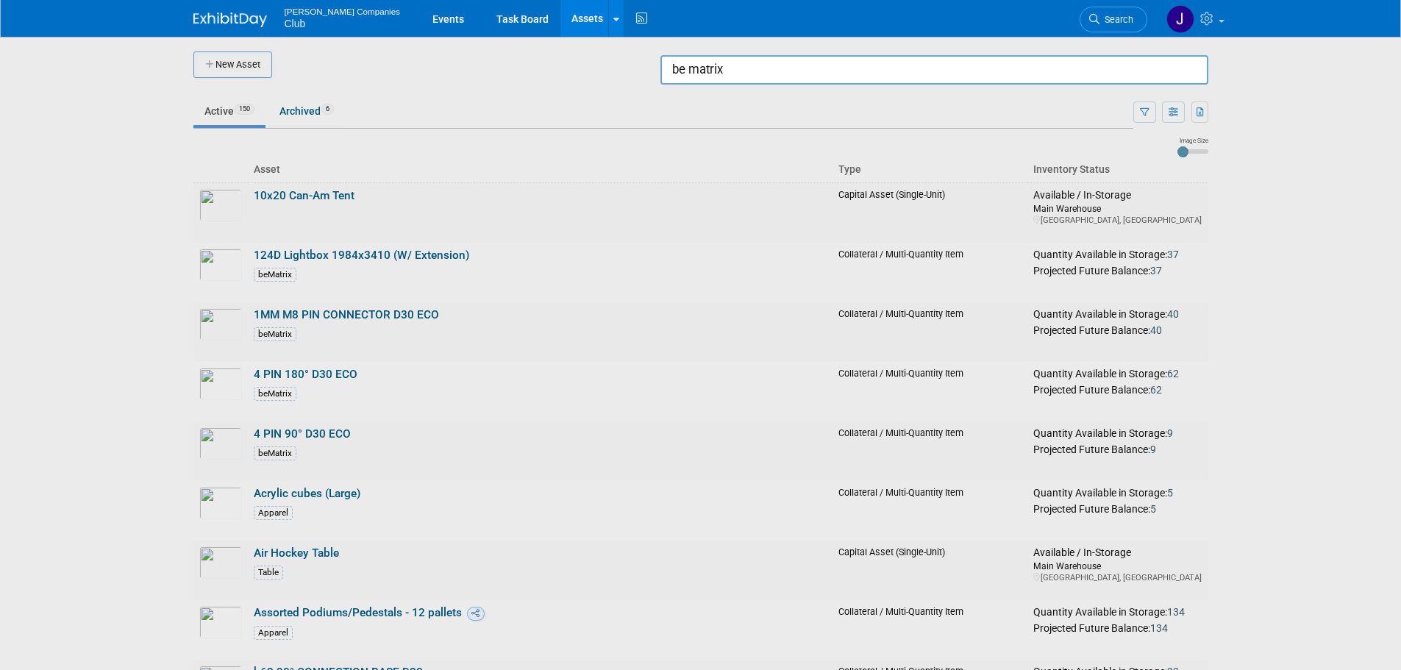
type input "be matrix"
click at [701, 115] on div at bounding box center [701, 335] width 0 height 670
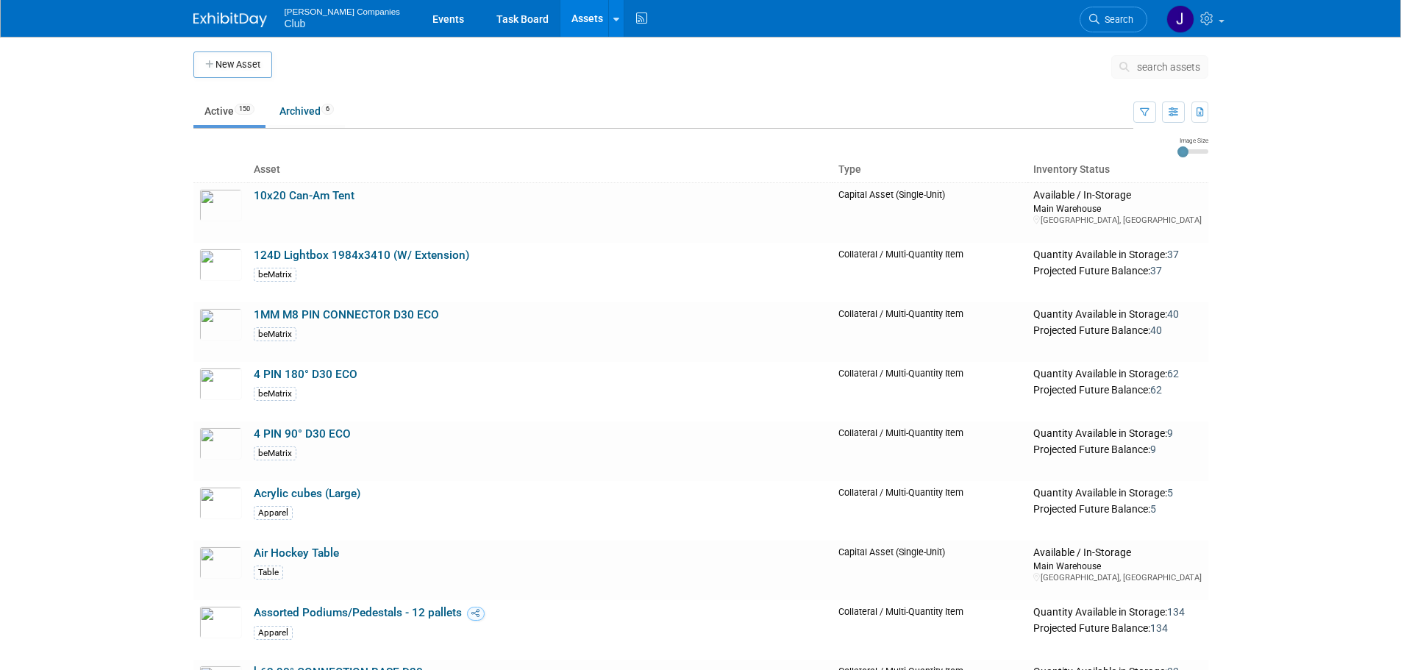
click at [1156, 71] on span "search assets" at bounding box center [1168, 67] width 63 height 12
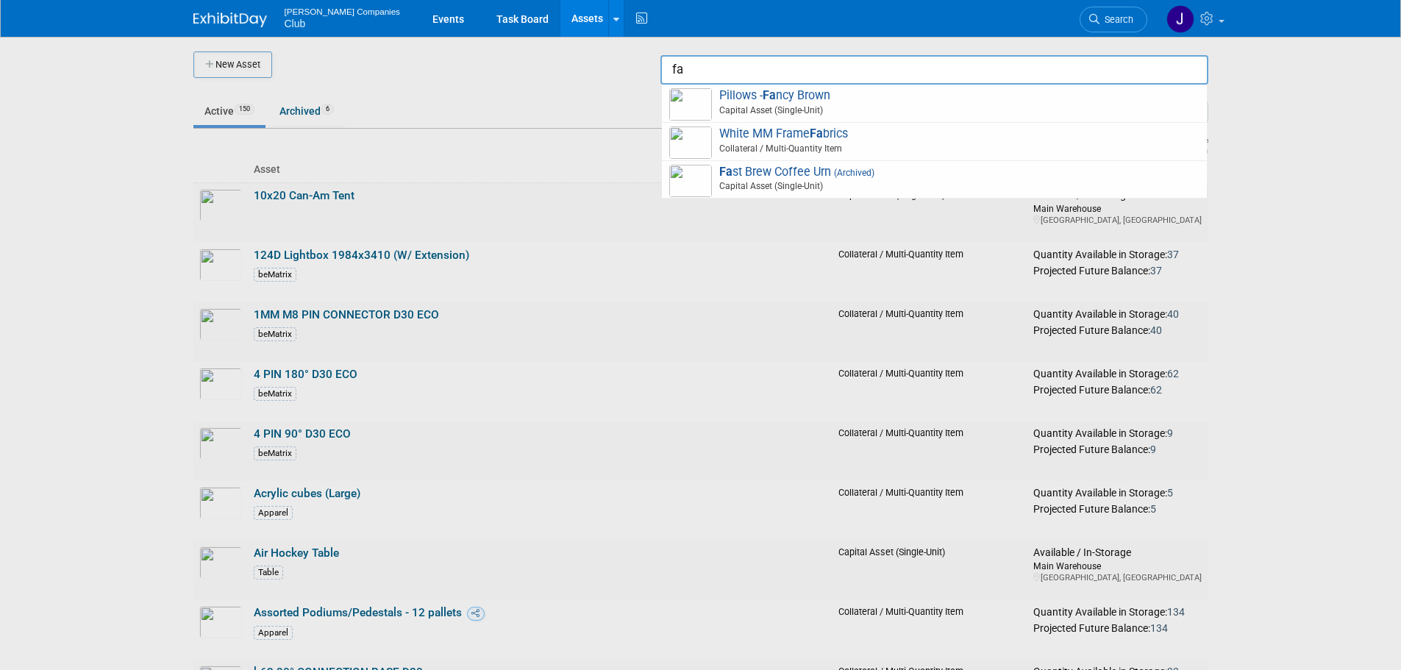
type input "f"
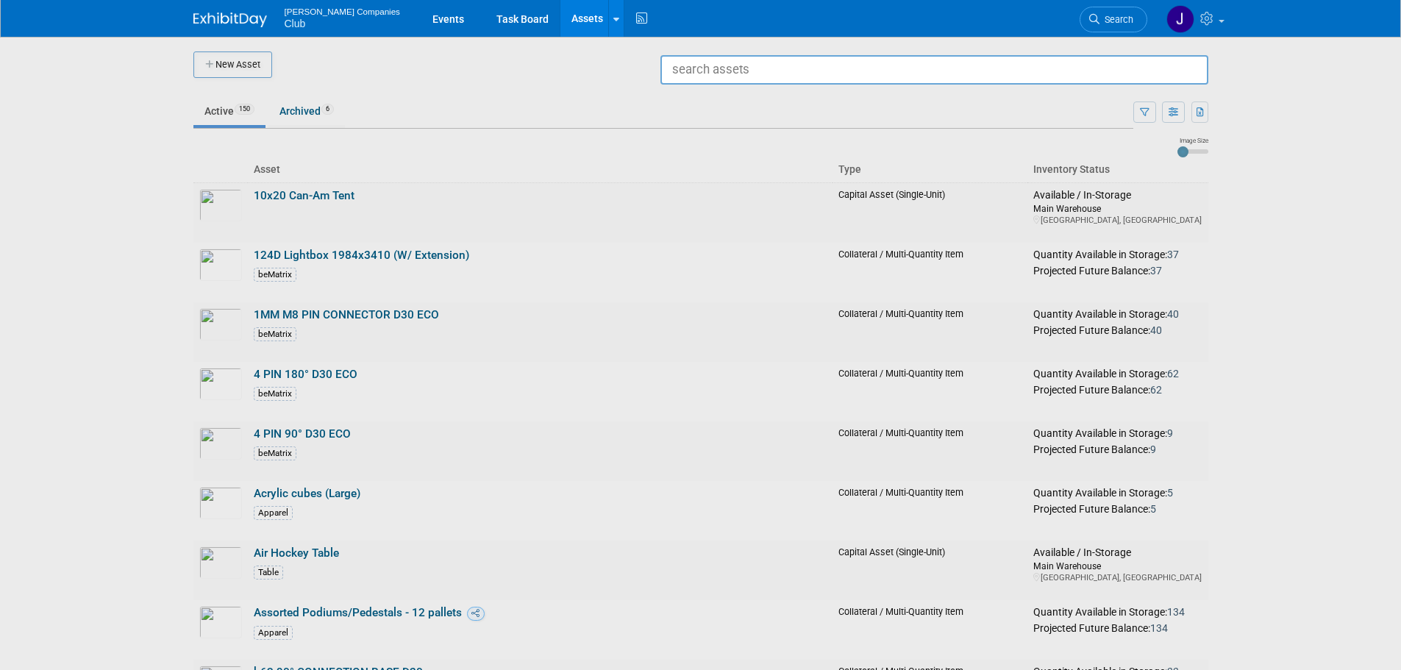
click at [819, 76] on input "text" at bounding box center [934, 69] width 548 height 29
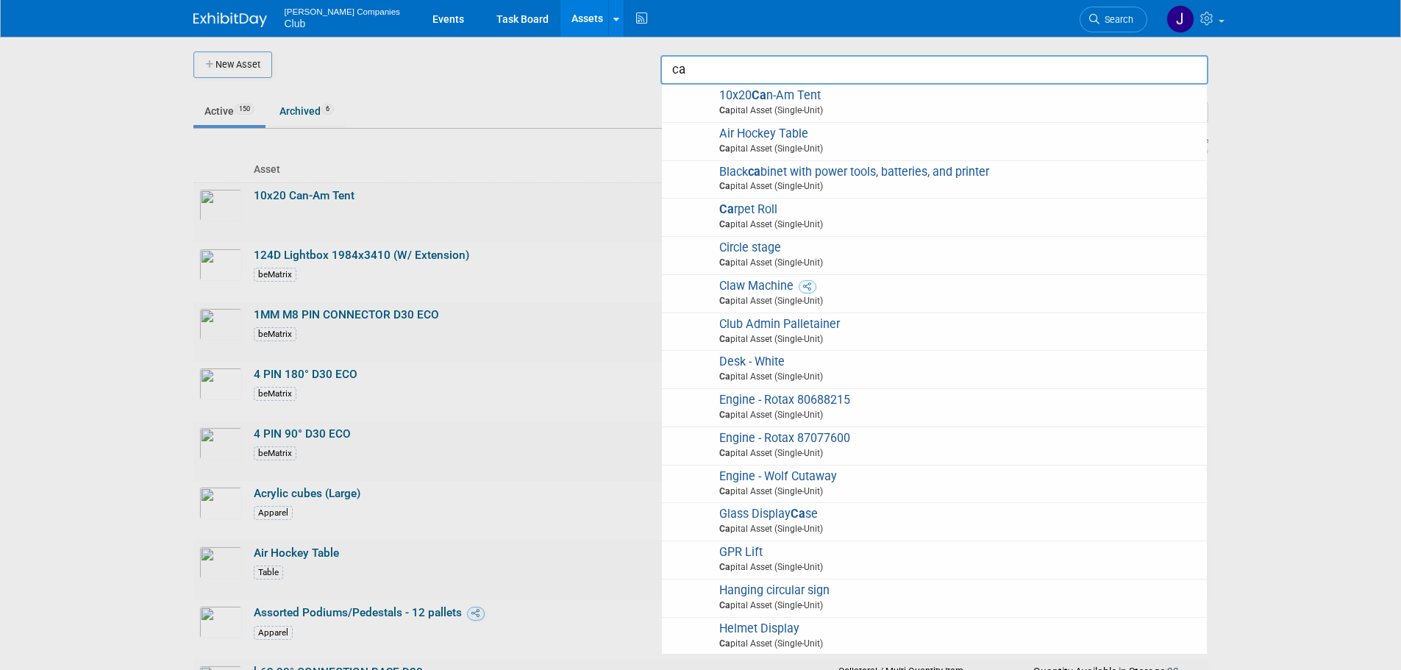
type input "c"
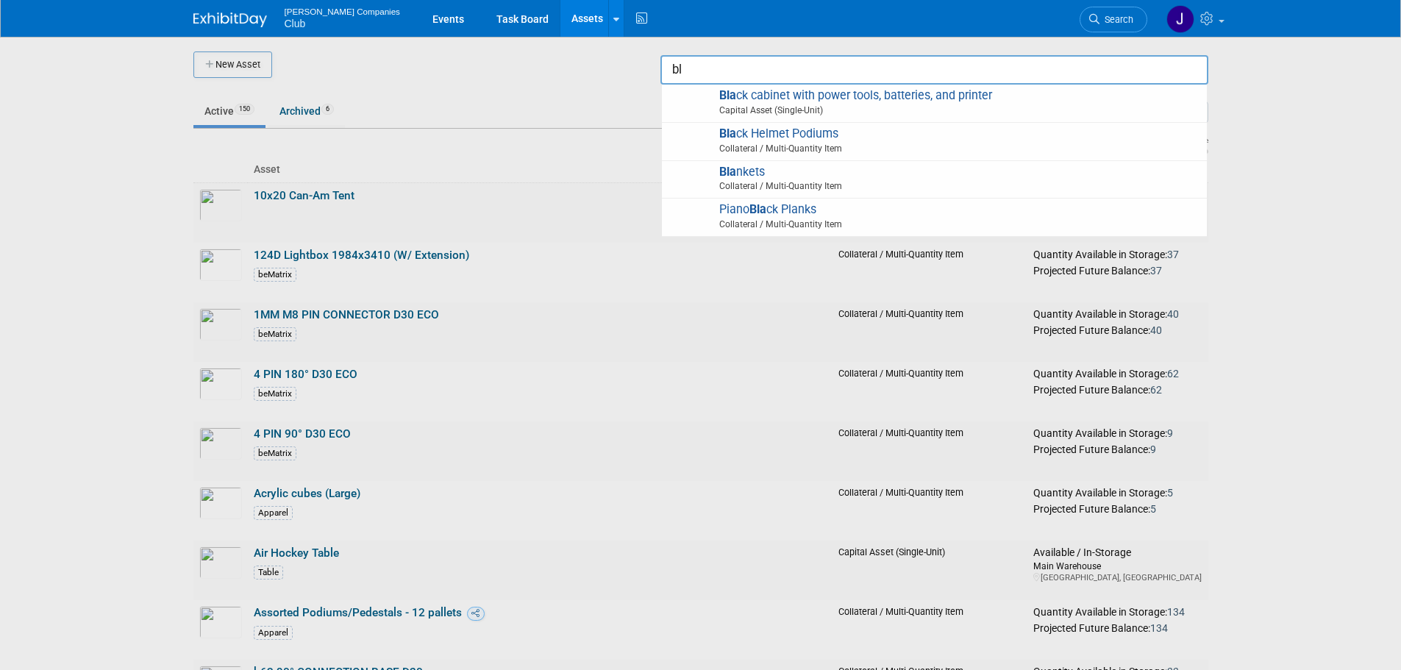
type input "b"
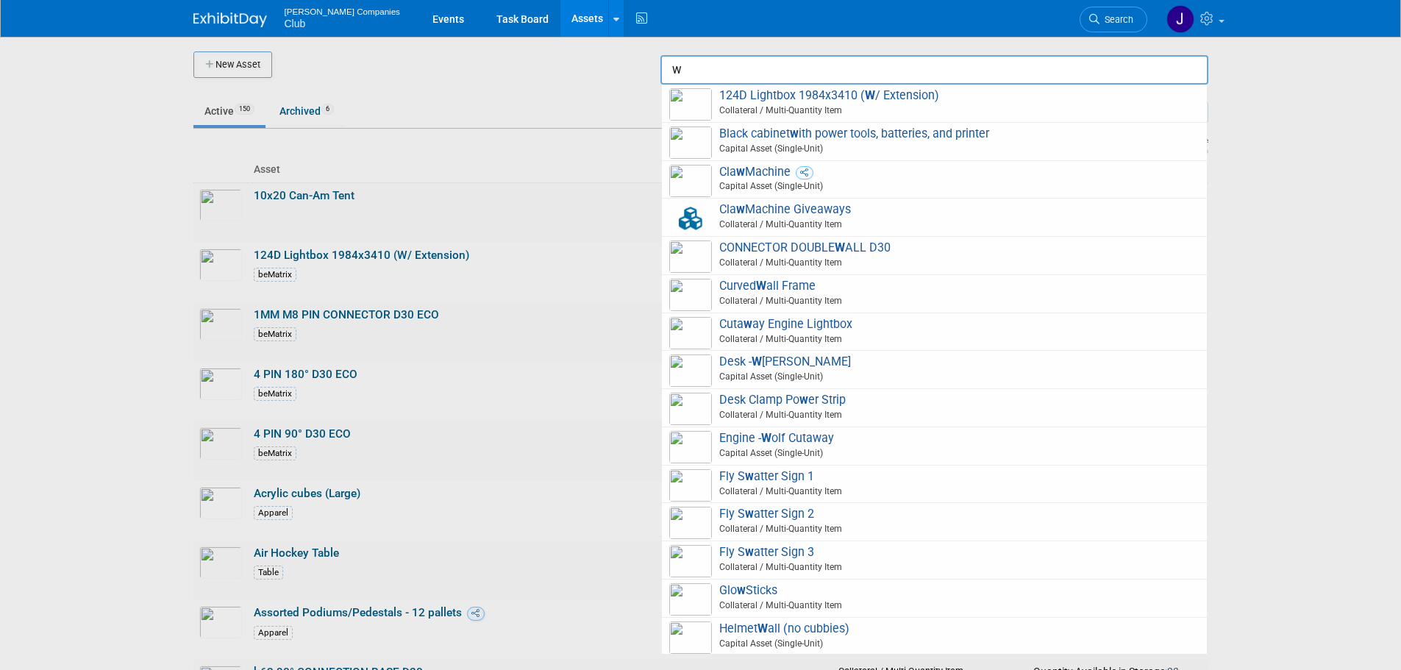
click at [777, 68] on input "w" at bounding box center [934, 69] width 548 height 29
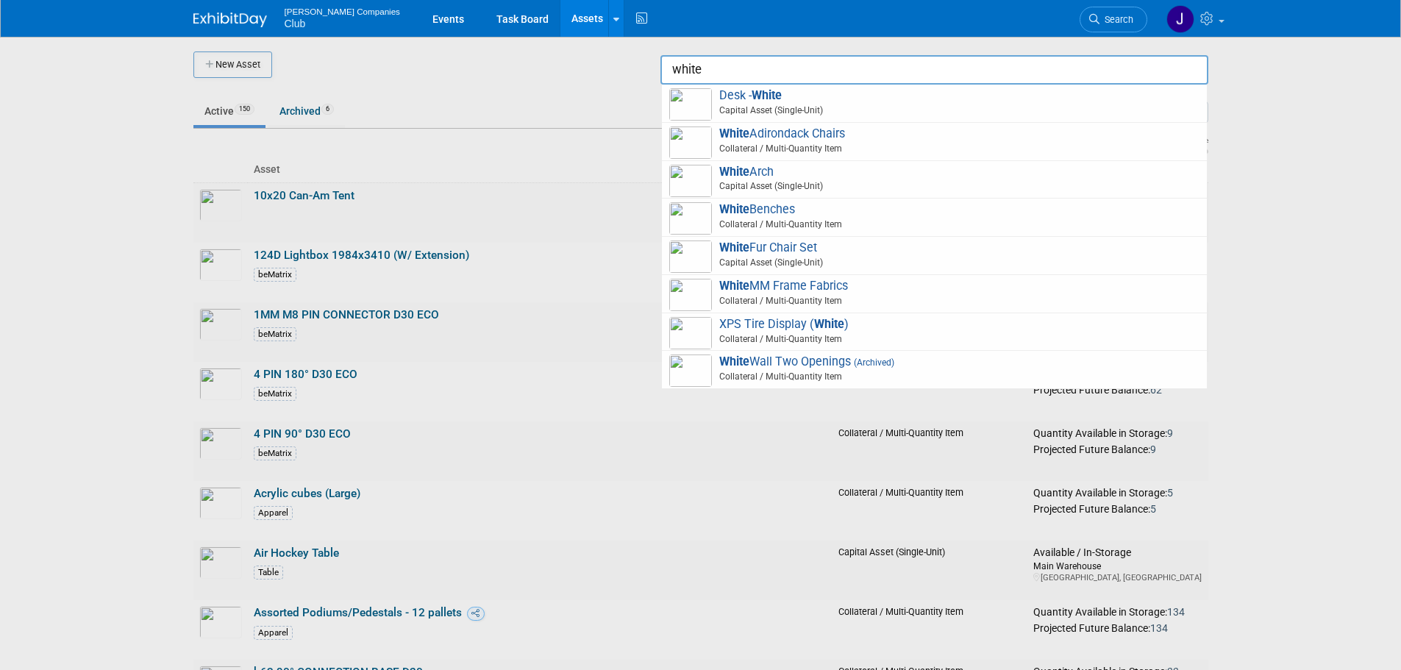
type input "white"
click at [701, 203] on div at bounding box center [701, 335] width 0 height 670
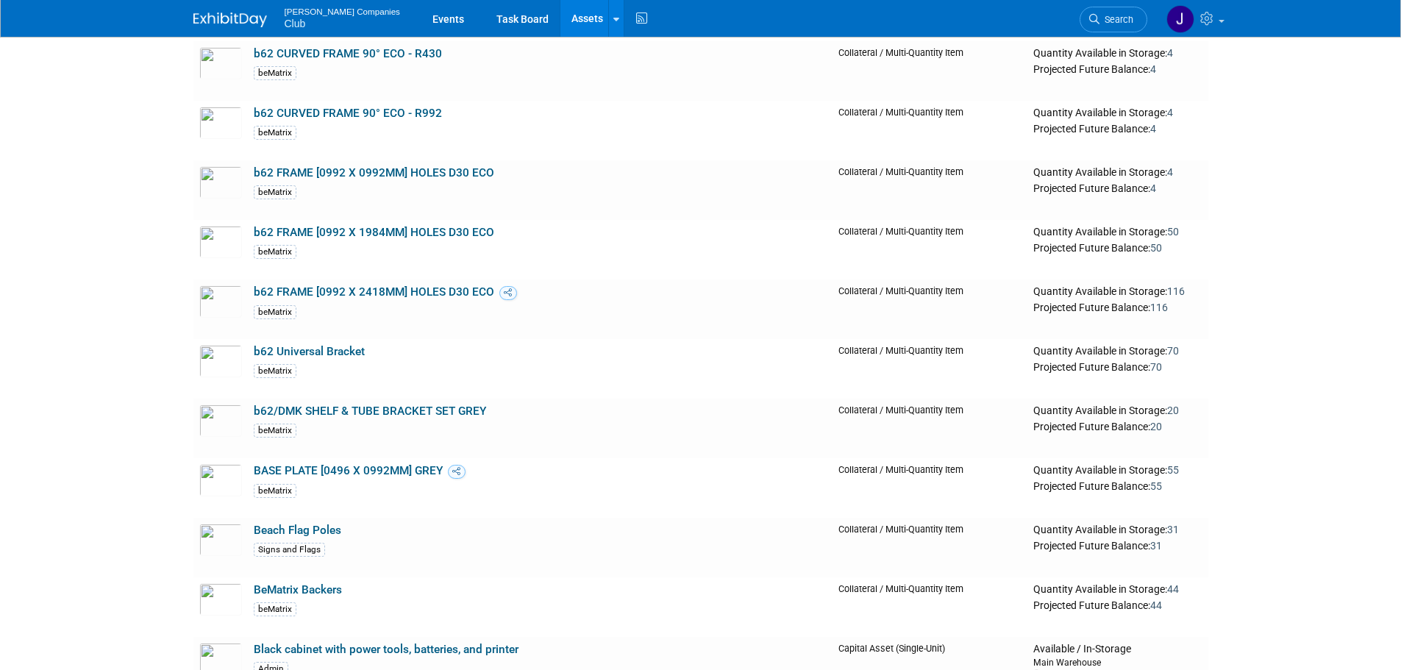
scroll to position [956, 0]
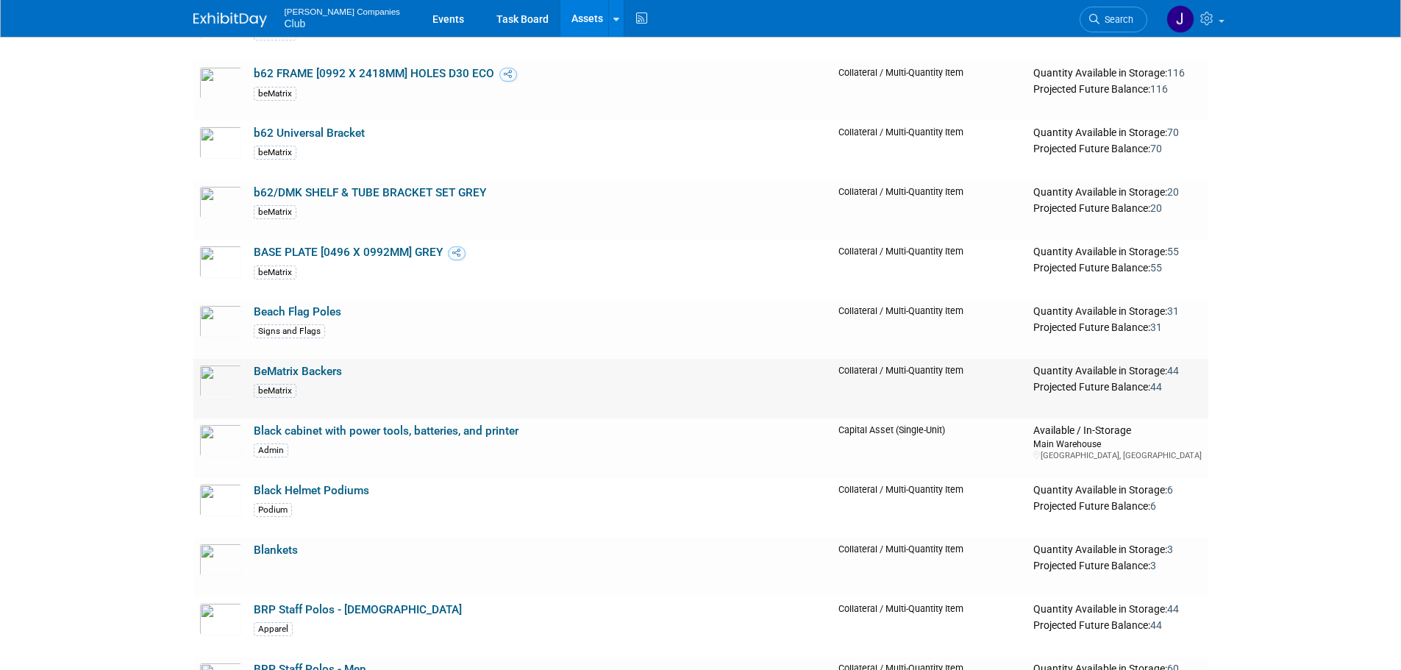
click at [290, 372] on link "BeMatrix Backers" at bounding box center [298, 371] width 88 height 13
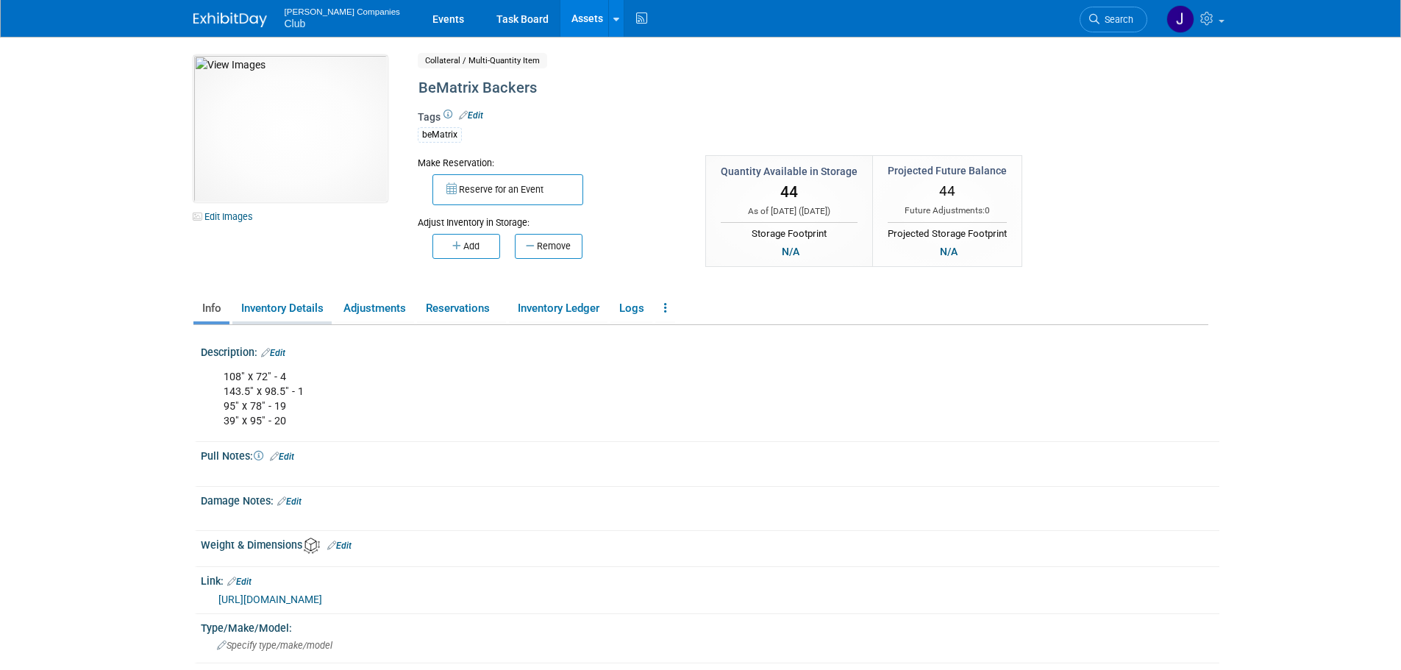
click at [288, 306] on link "Inventory Details" at bounding box center [281, 309] width 99 height 26
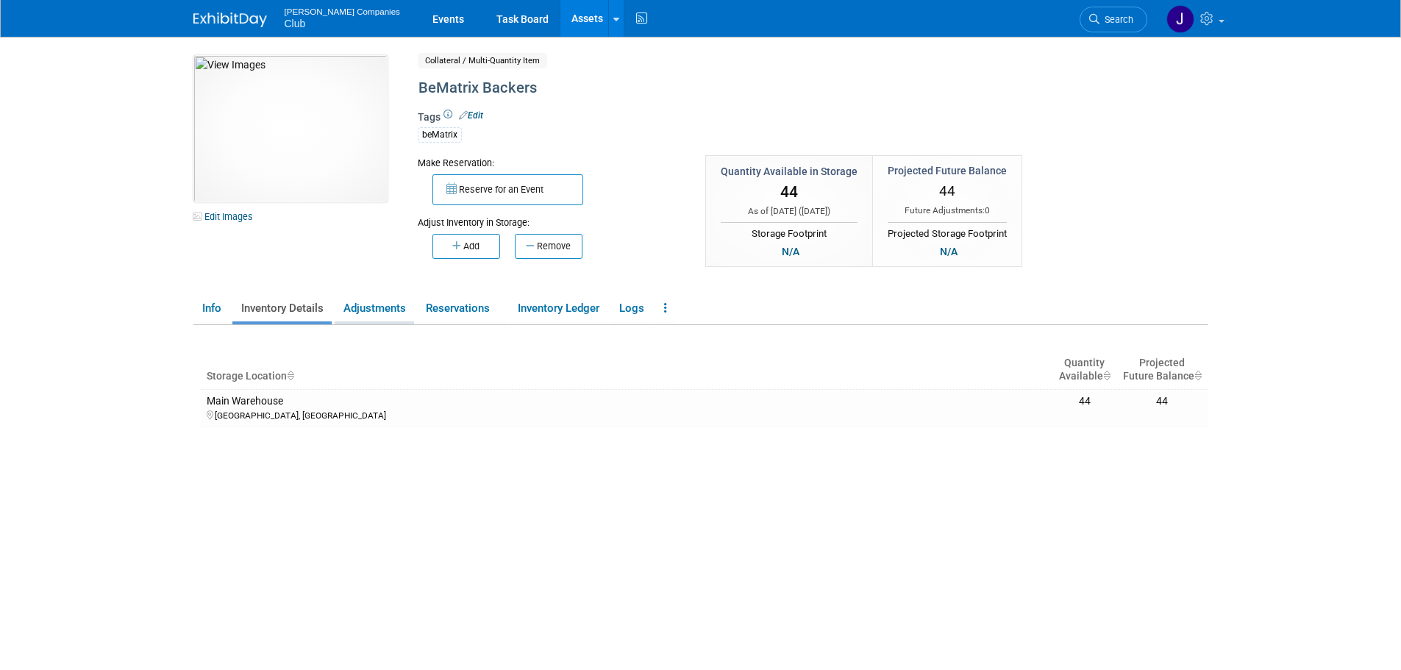
click at [387, 306] on link "Adjustments" at bounding box center [374, 309] width 79 height 26
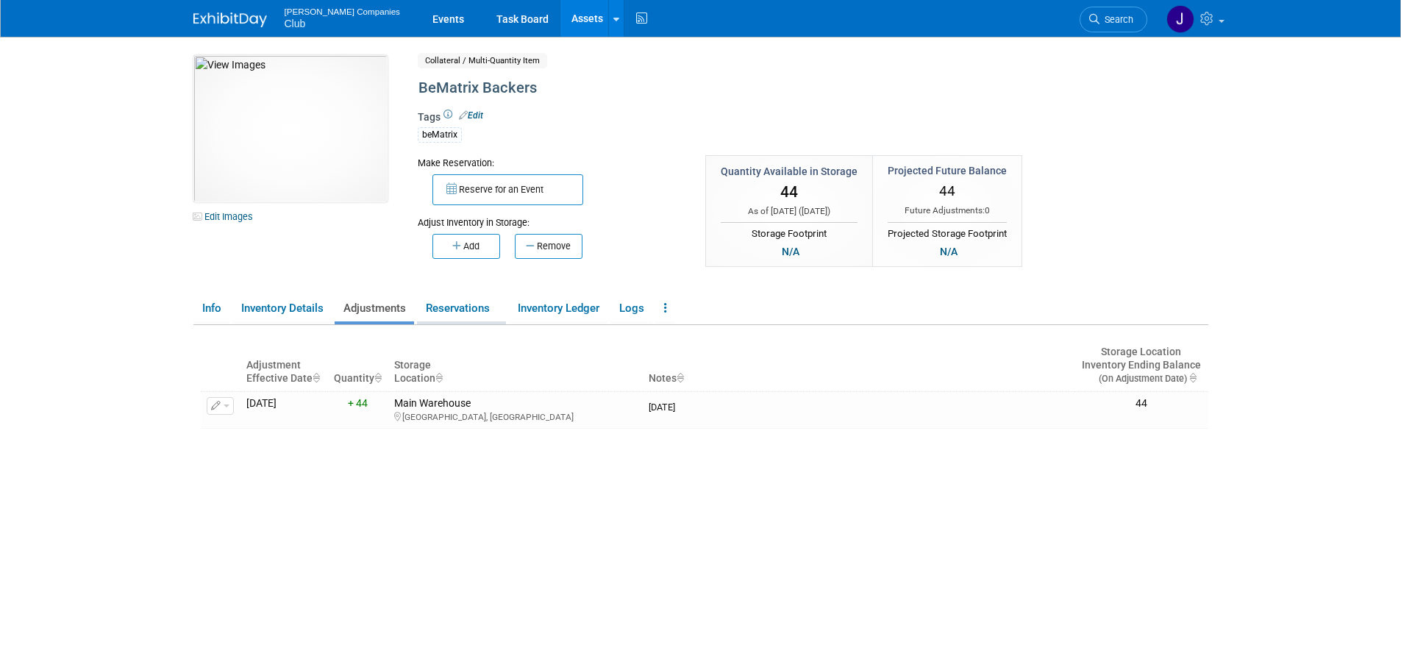
click at [484, 309] on link "Reservations" at bounding box center [461, 309] width 89 height 26
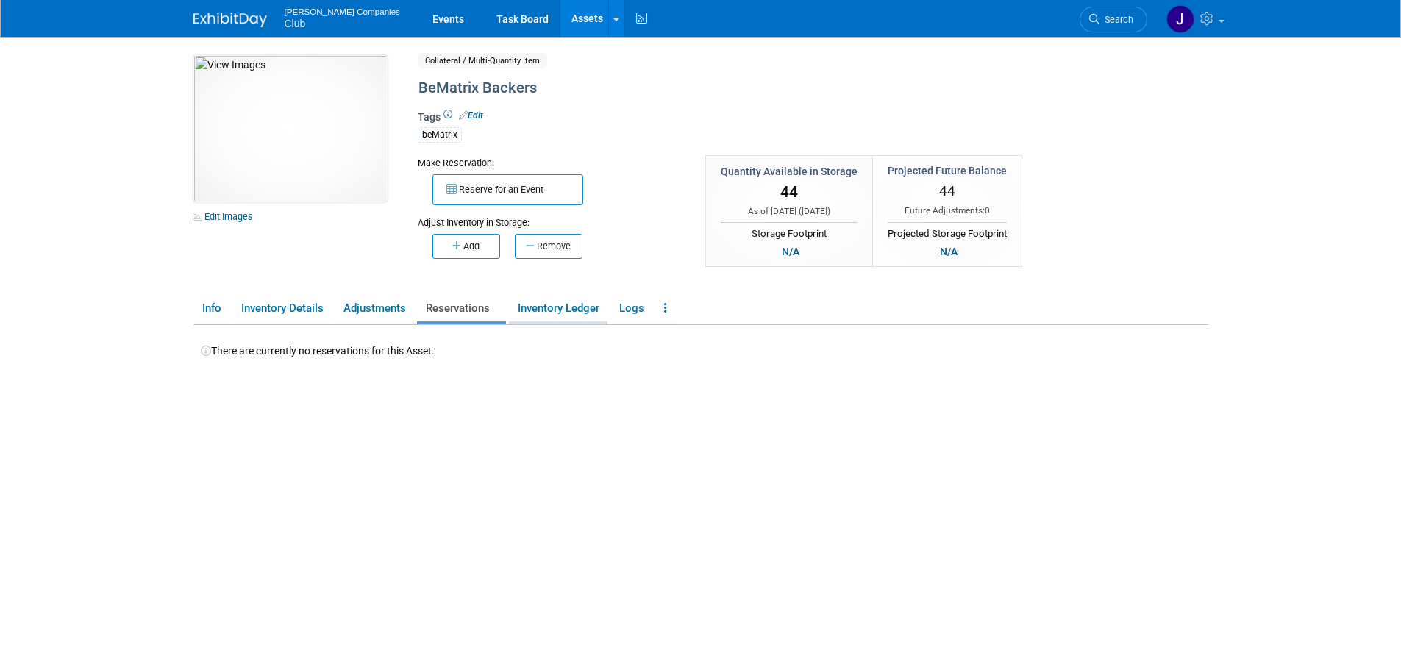
click at [572, 311] on link "Inventory Ledger" at bounding box center [558, 309] width 99 height 26
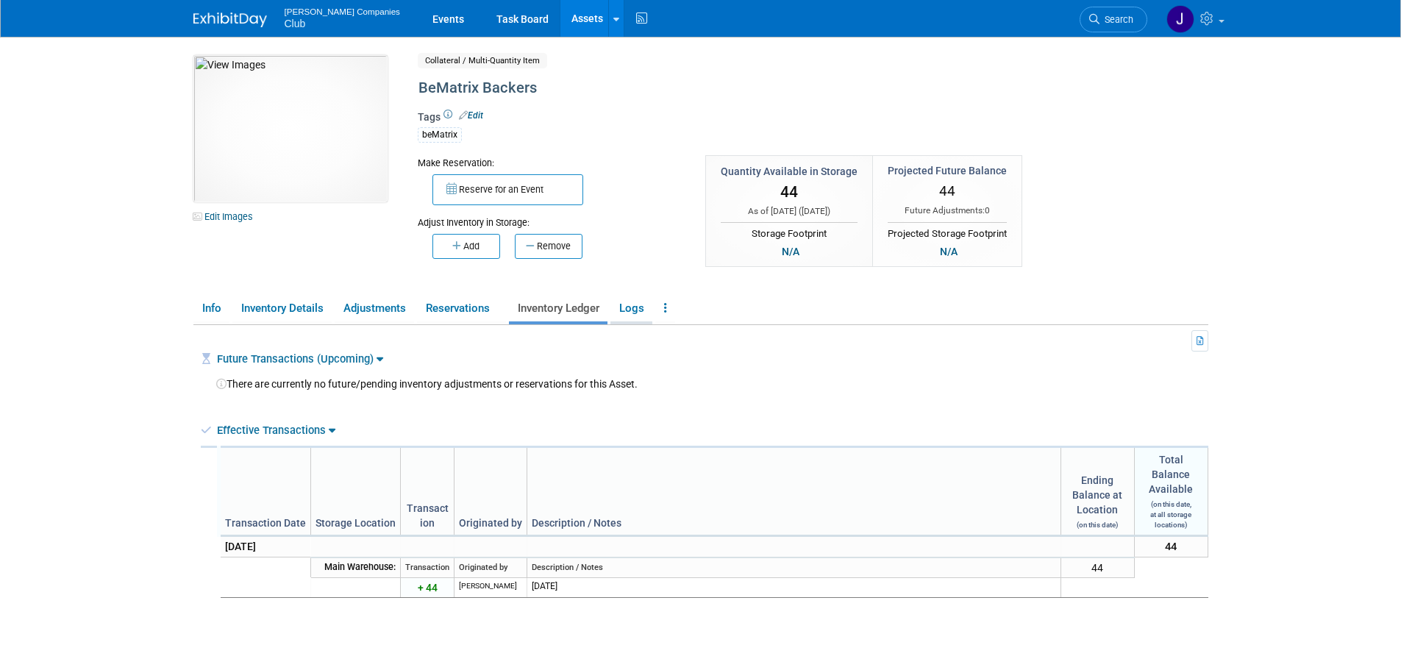
click at [635, 311] on link "Logs" at bounding box center [631, 309] width 42 height 26
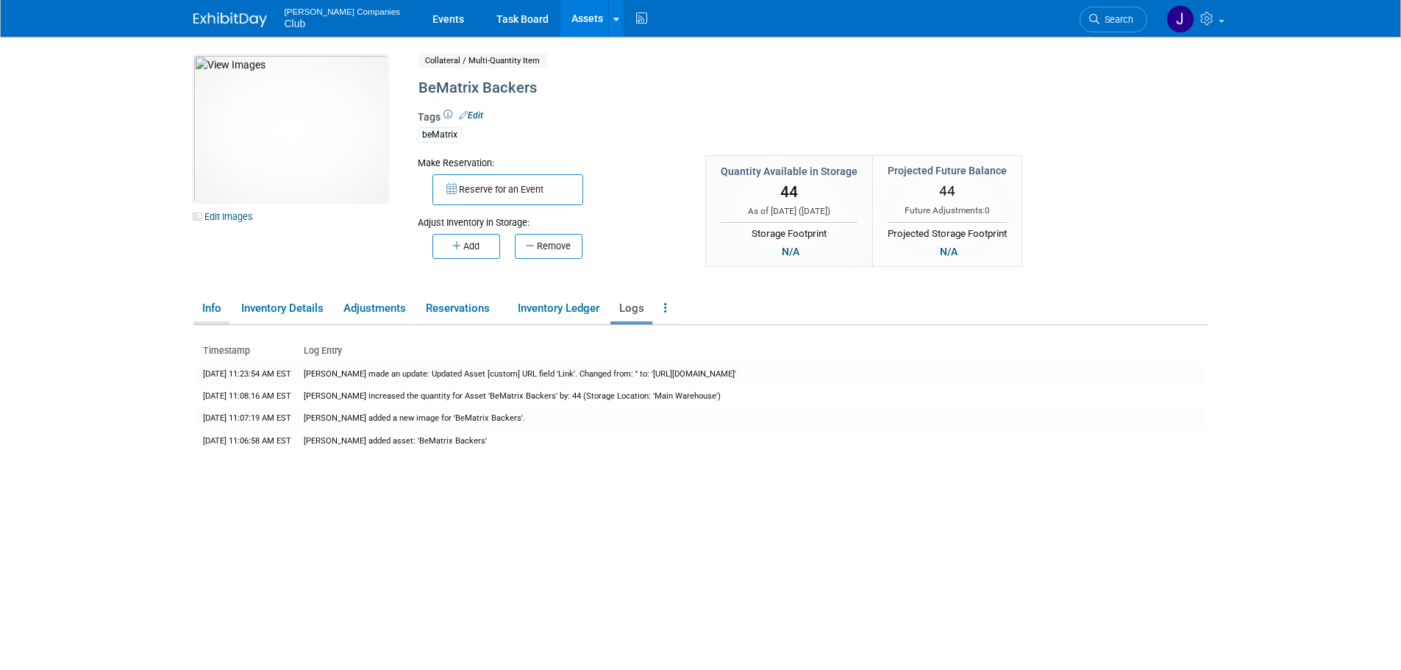
click at [216, 313] on link "Info" at bounding box center [211, 309] width 36 height 26
